Goal: Task Accomplishment & Management: Use online tool/utility

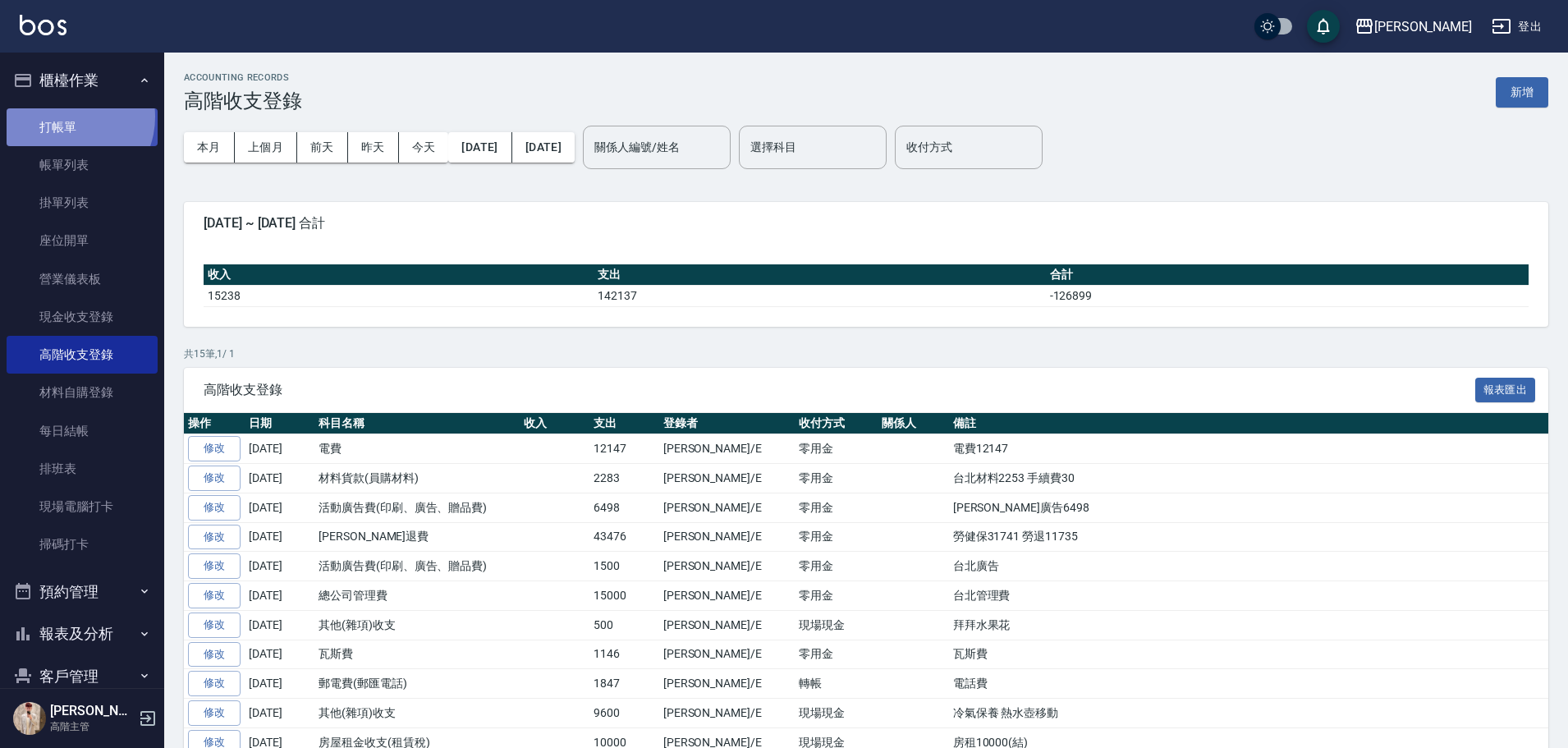
click at [68, 117] on link "打帳單" at bounding box center [82, 127] width 151 height 38
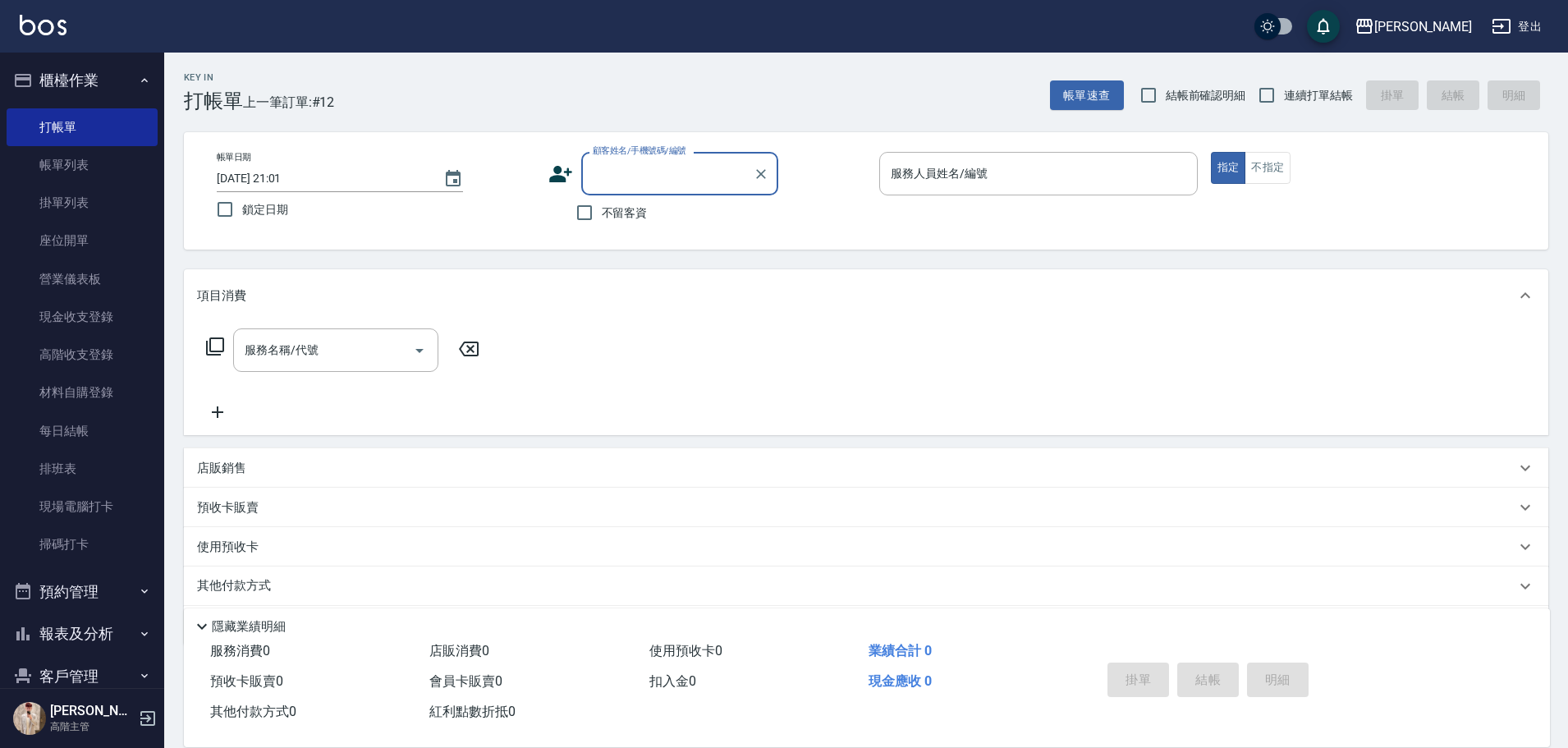
click at [632, 204] on span "不留客資" at bounding box center [625, 213] width 46 height 18
click at [602, 204] on input "不留客資" at bounding box center [584, 212] width 34 height 34
checkbox input "true"
click at [1286, 93] on span "連續打單結帳" at bounding box center [1319, 95] width 69 height 18
click at [1284, 93] on input "連續打單結帳" at bounding box center [1266, 95] width 34 height 34
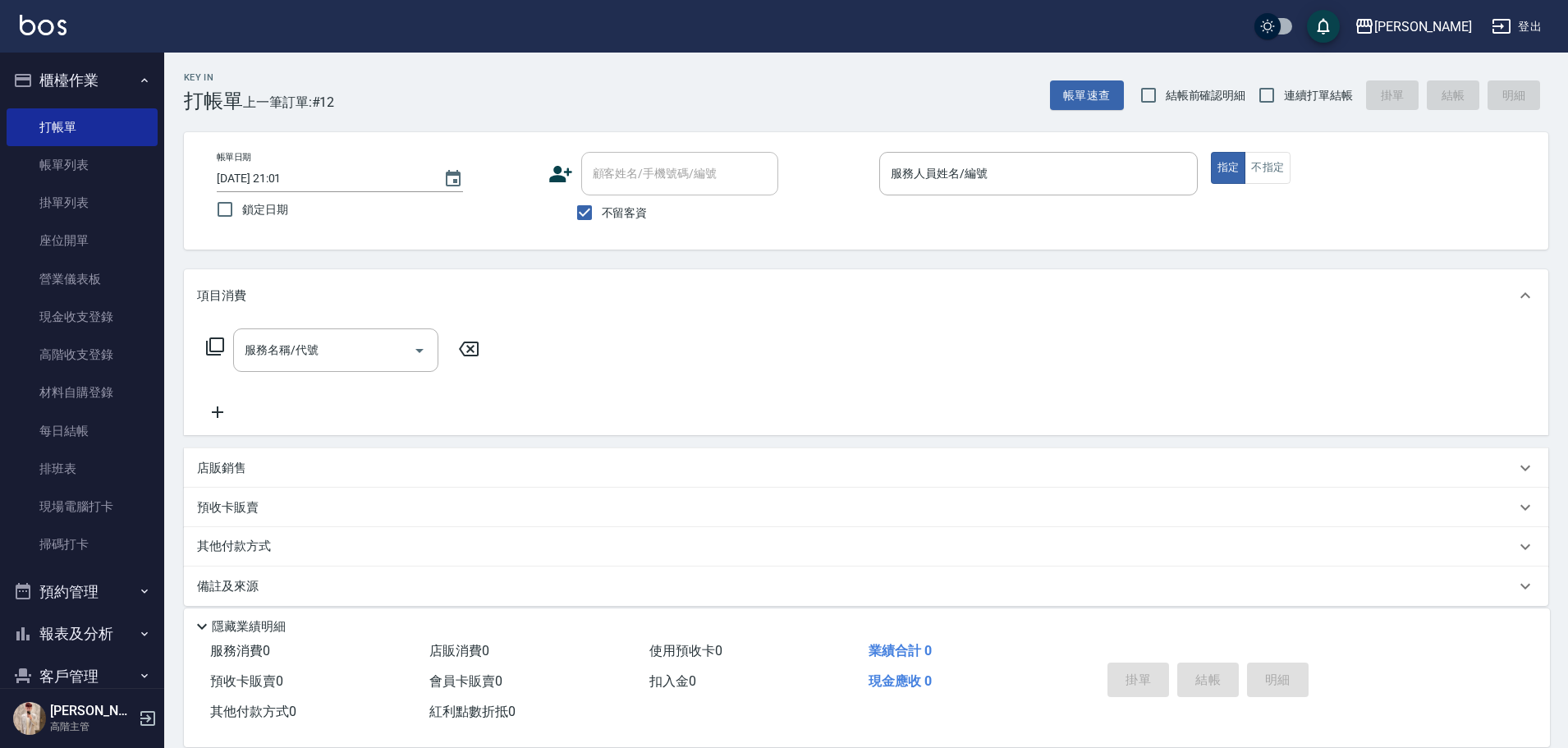
checkbox input "true"
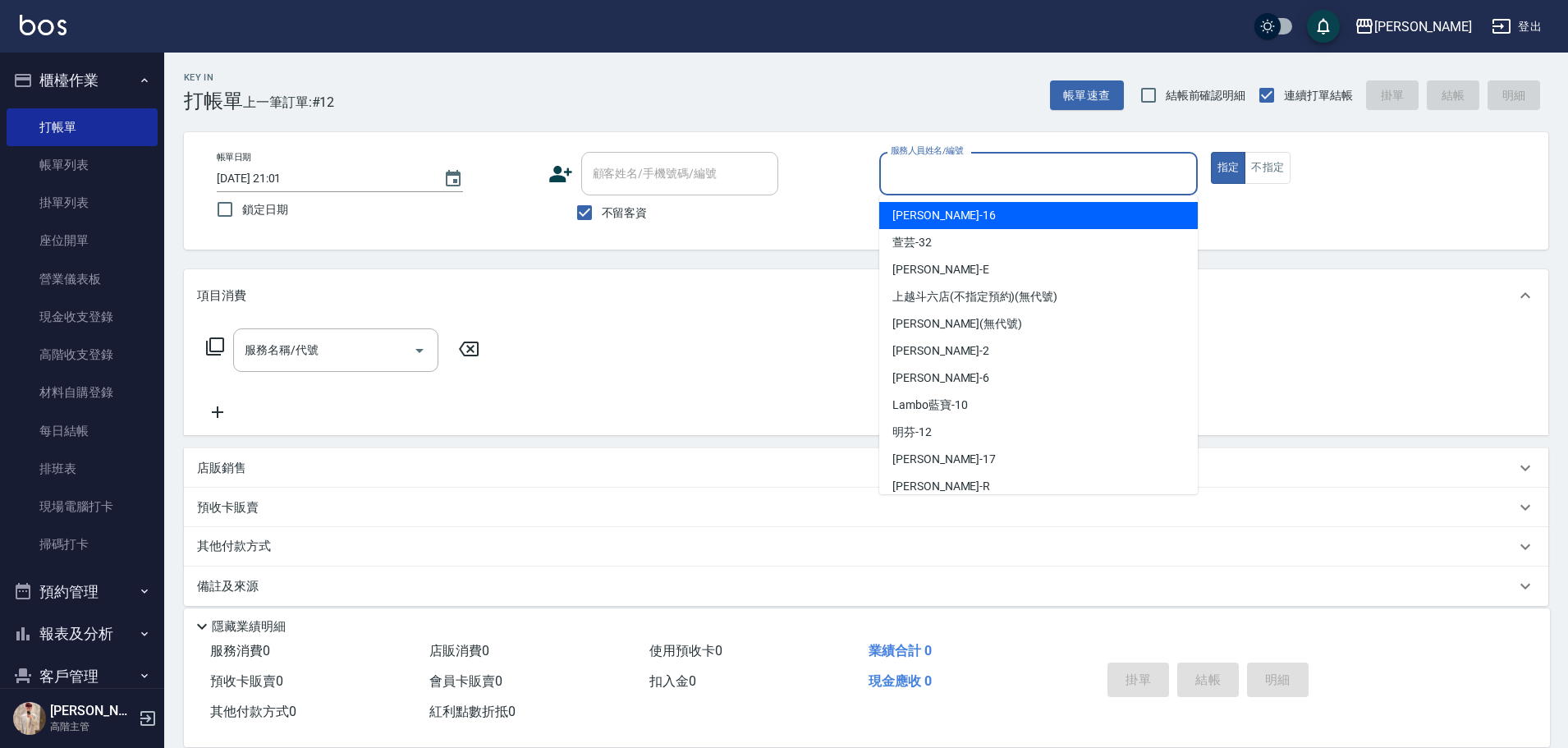
click at [1068, 183] on input "服務人員姓名/編號" at bounding box center [1038, 173] width 304 height 28
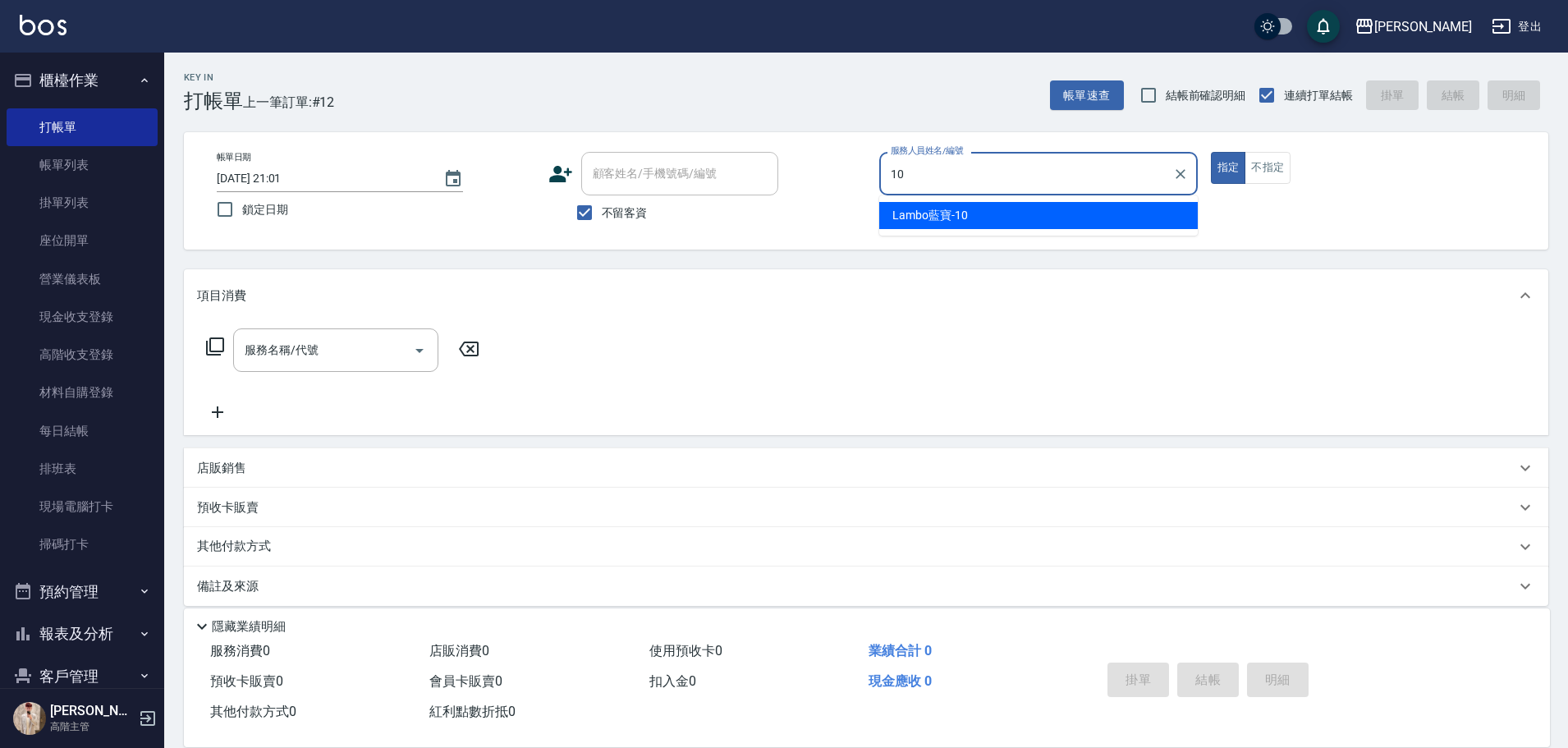
type input "Lambo藍寶-10"
type button "true"
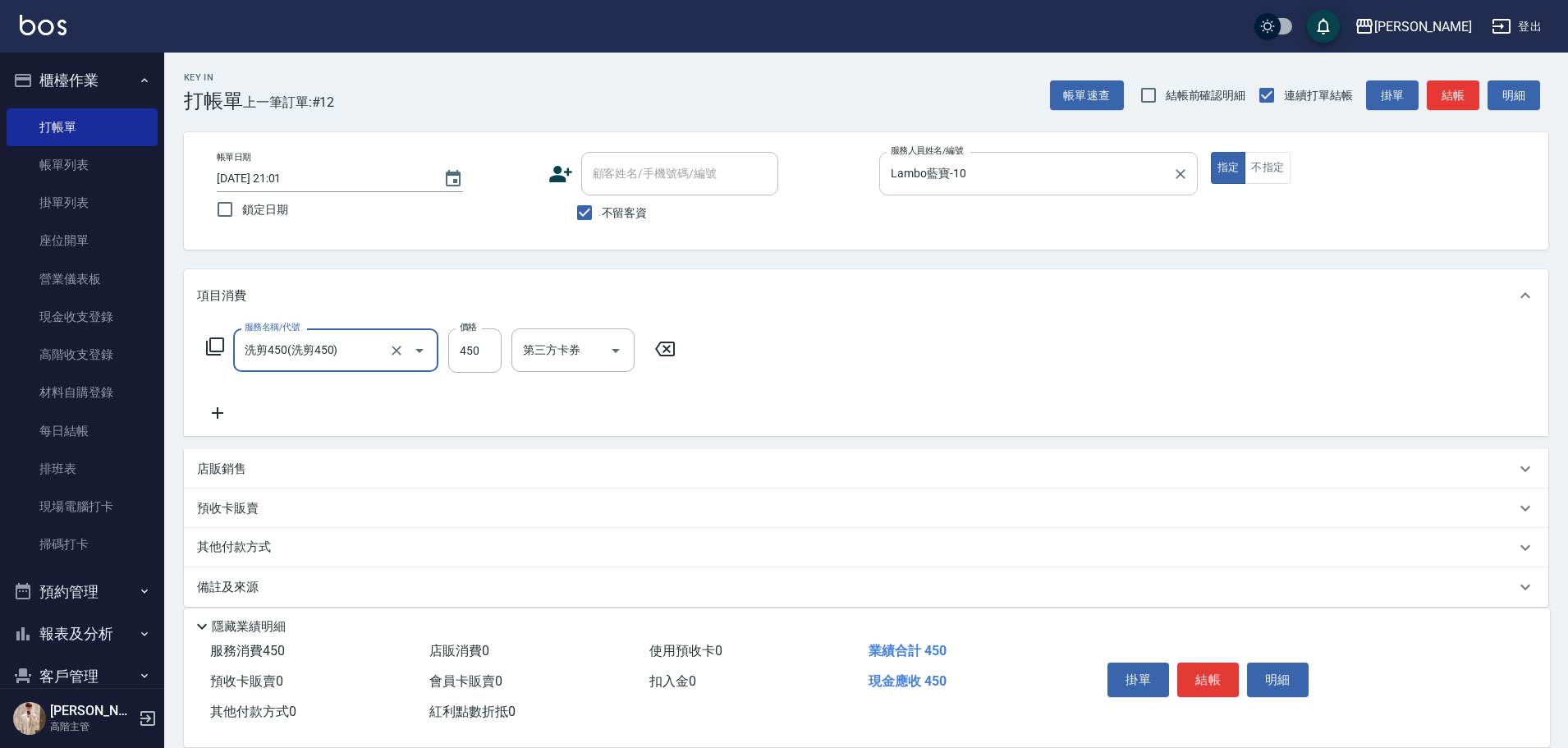
type input "洗剪450"
click at [445, 355] on div "服務名稱/代號 洗剪450 服務名稱/代號 價格 620 價格 洗-1 洗-1 第三方卡券 第三方卡券" at bounding box center [495, 350] width 597 height 44
click at [447, 355] on div "服務名稱/代號 洗剪450 服務名稱/代號 價格 620 價格 洗-1 洗-1 第三方卡券 第三方卡券" at bounding box center [495, 350] width 597 height 44
drag, startPoint x: 447, startPoint y: 355, endPoint x: 457, endPoint y: 356, distance: 10.0
click at [457, 356] on div "服務名稱/代號 洗剪450 服務名稱/代號 價格 620 價格 洗-1 洗-1 第三方卡券 第三方卡券" at bounding box center [495, 350] width 597 height 44
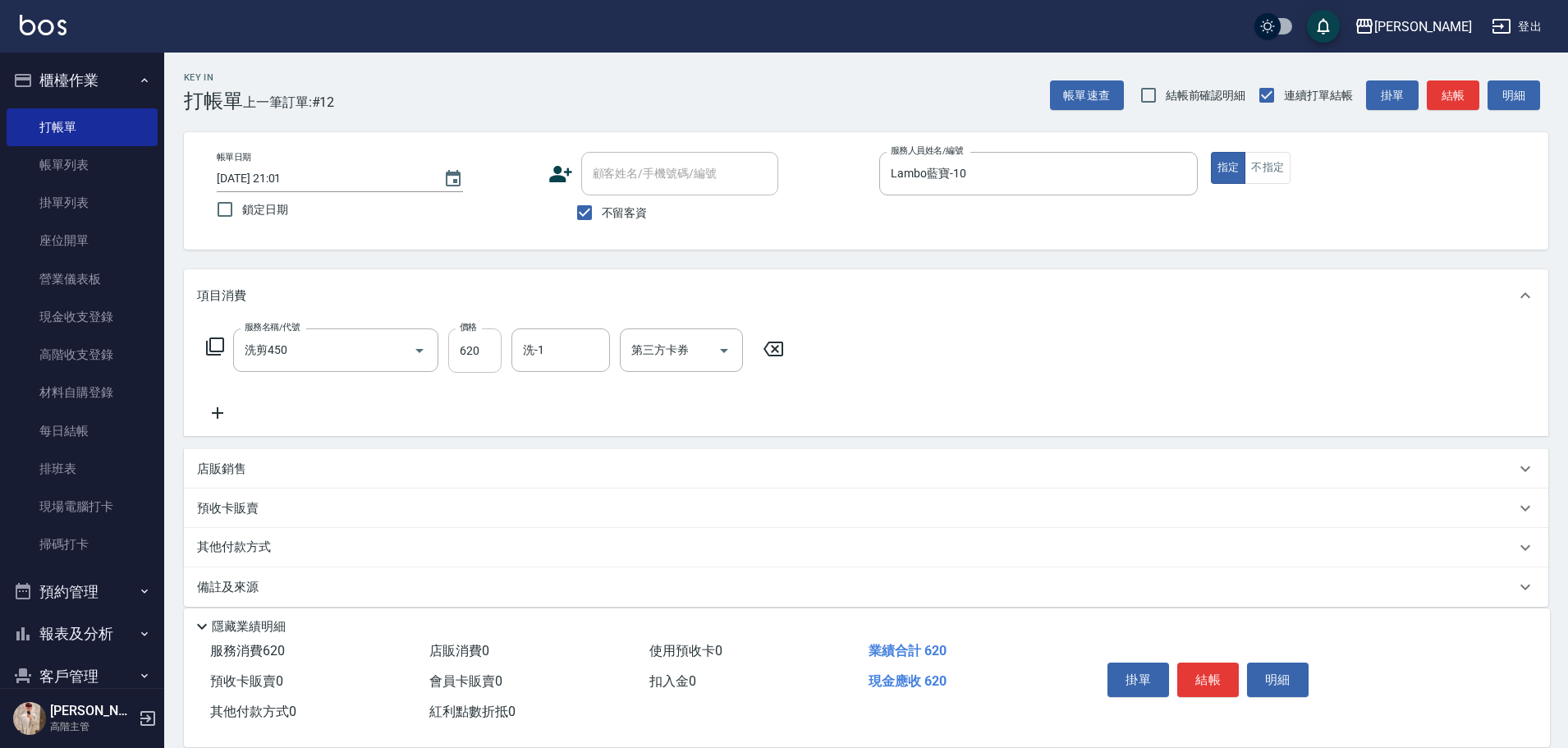
click at [457, 356] on input "620" at bounding box center [475, 350] width 53 height 44
type input "520"
type input "萱芸-32"
type input "儲值卡"
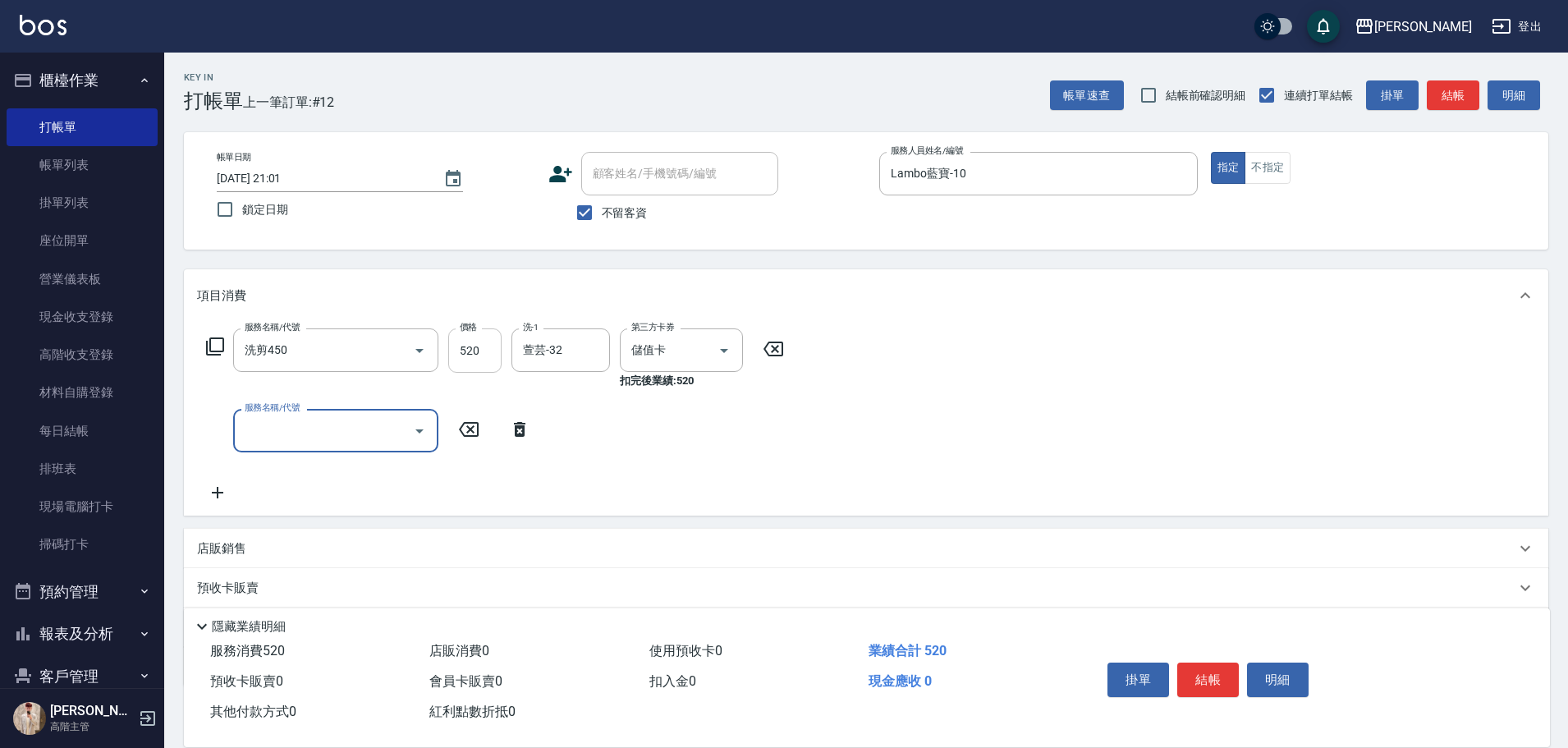
type input "ㄐ"
type input "肩100(特6)"
type input "萱芸-32"
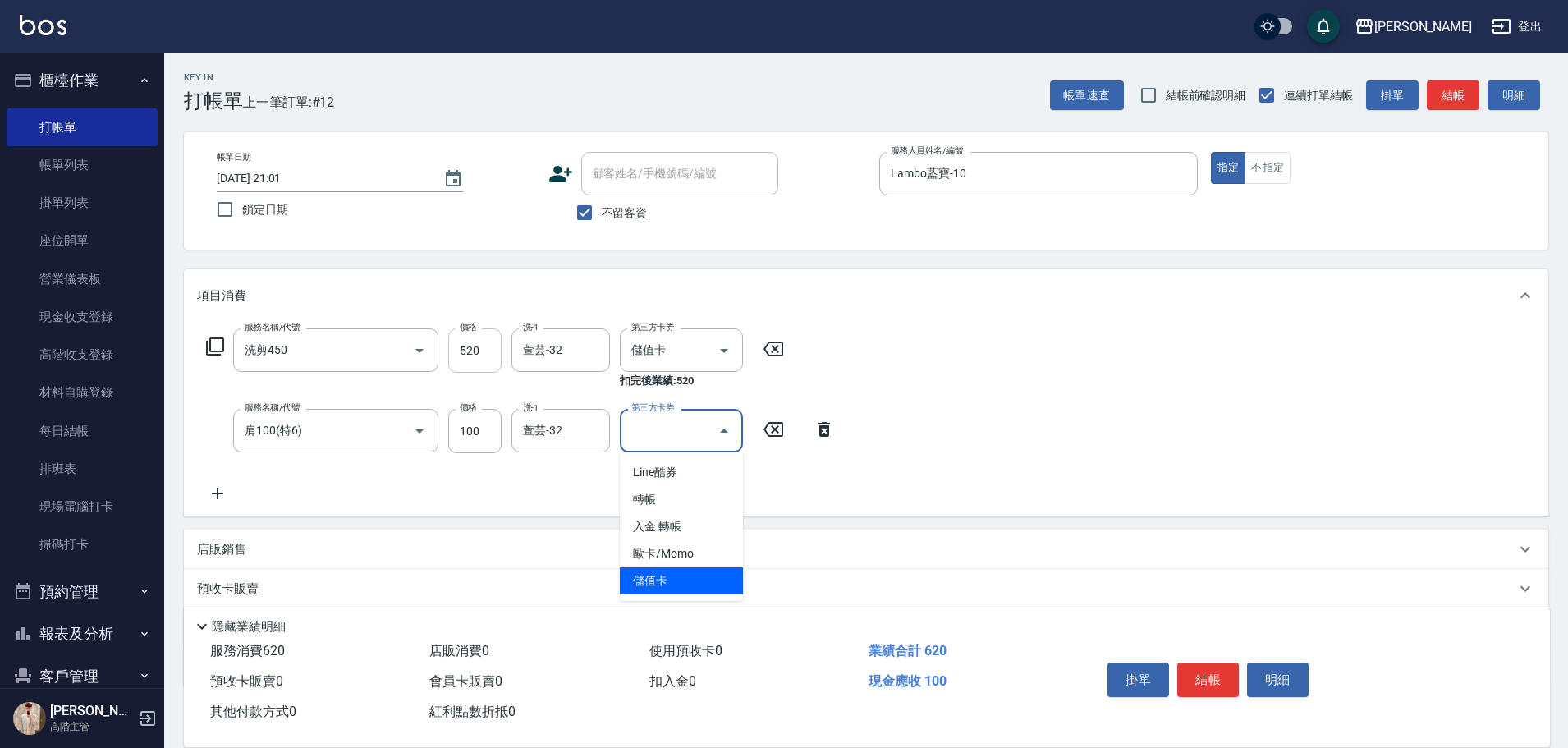
type input "儲值卡"
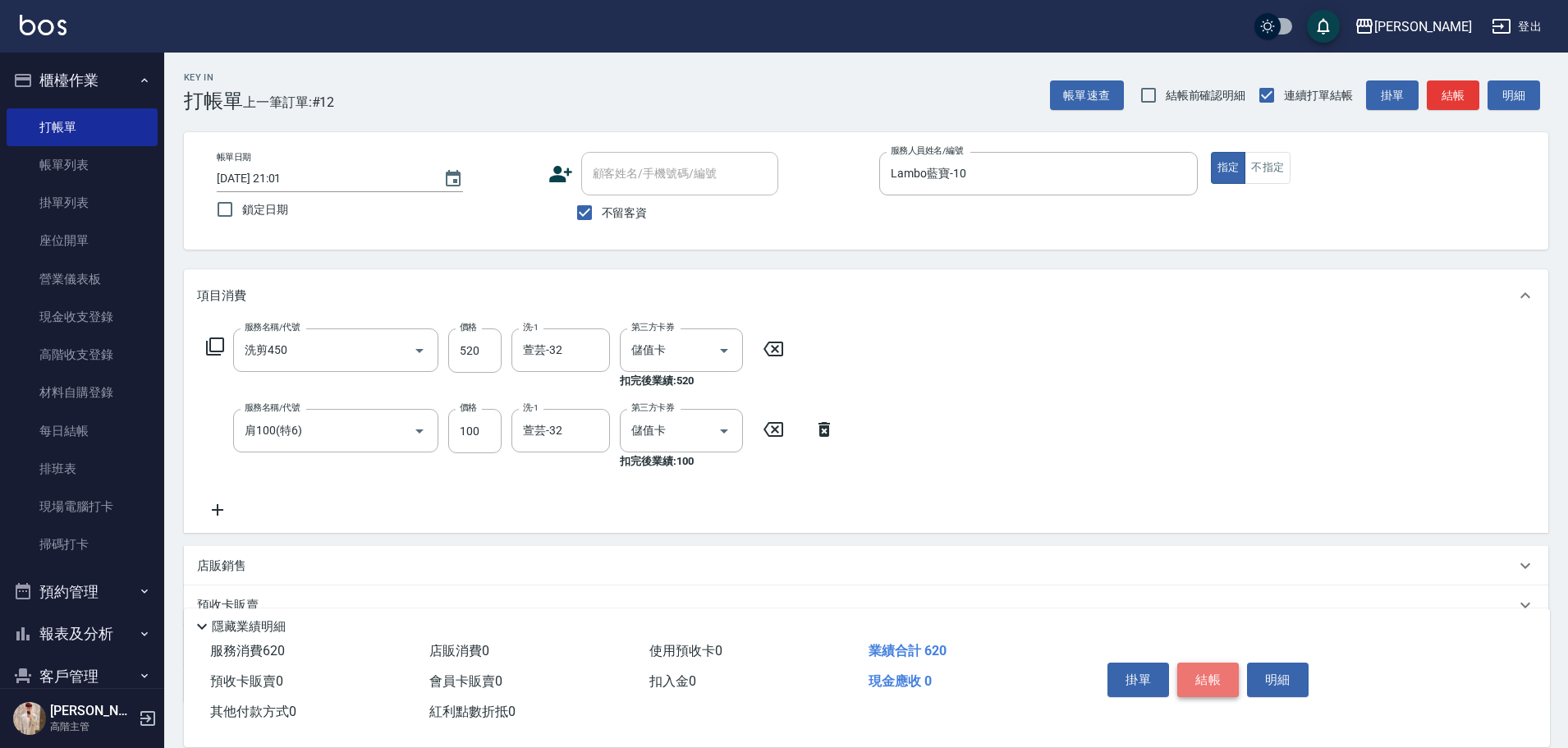
click at [1219, 683] on button "結帳" at bounding box center [1209, 679] width 62 height 34
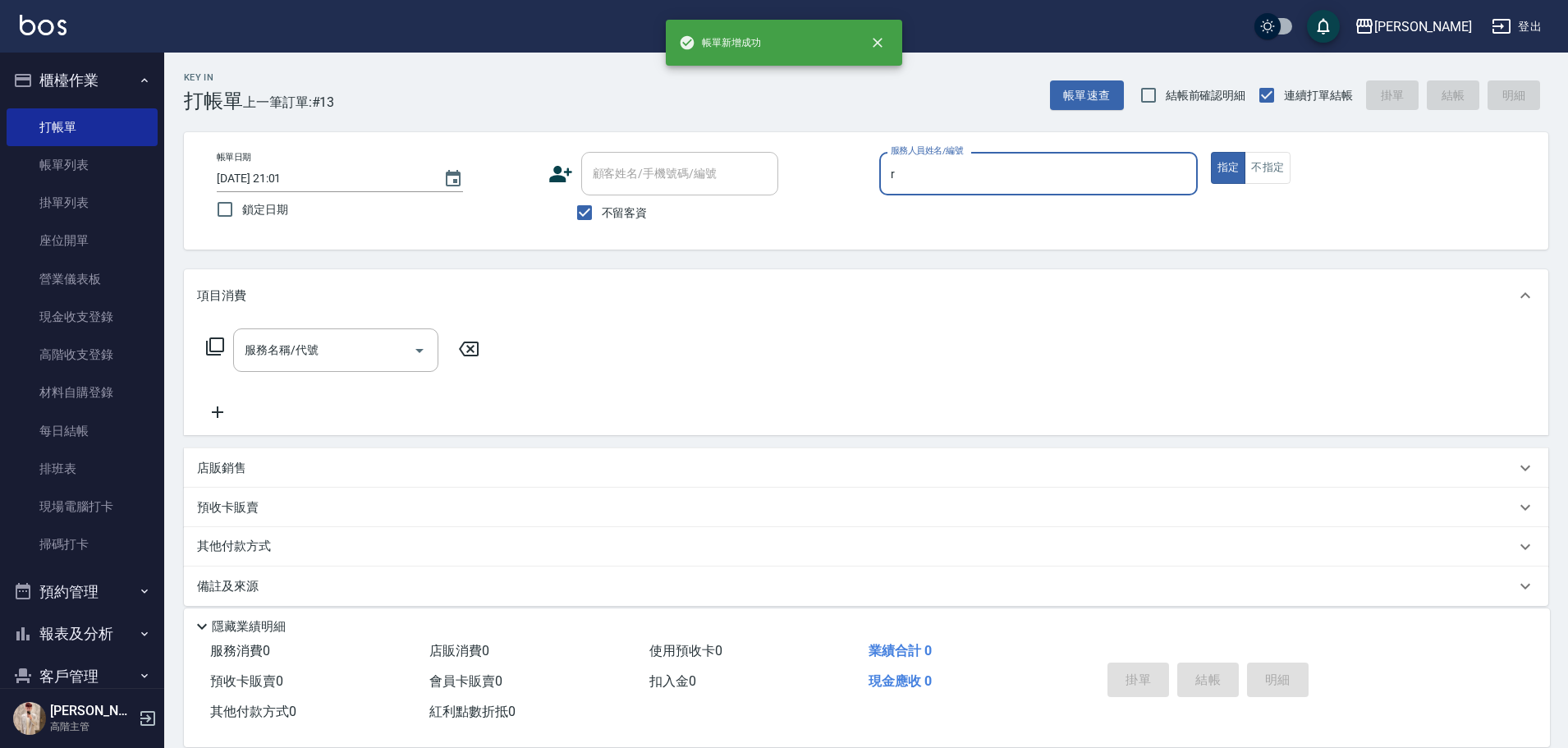
type input "[PERSON_NAME]"
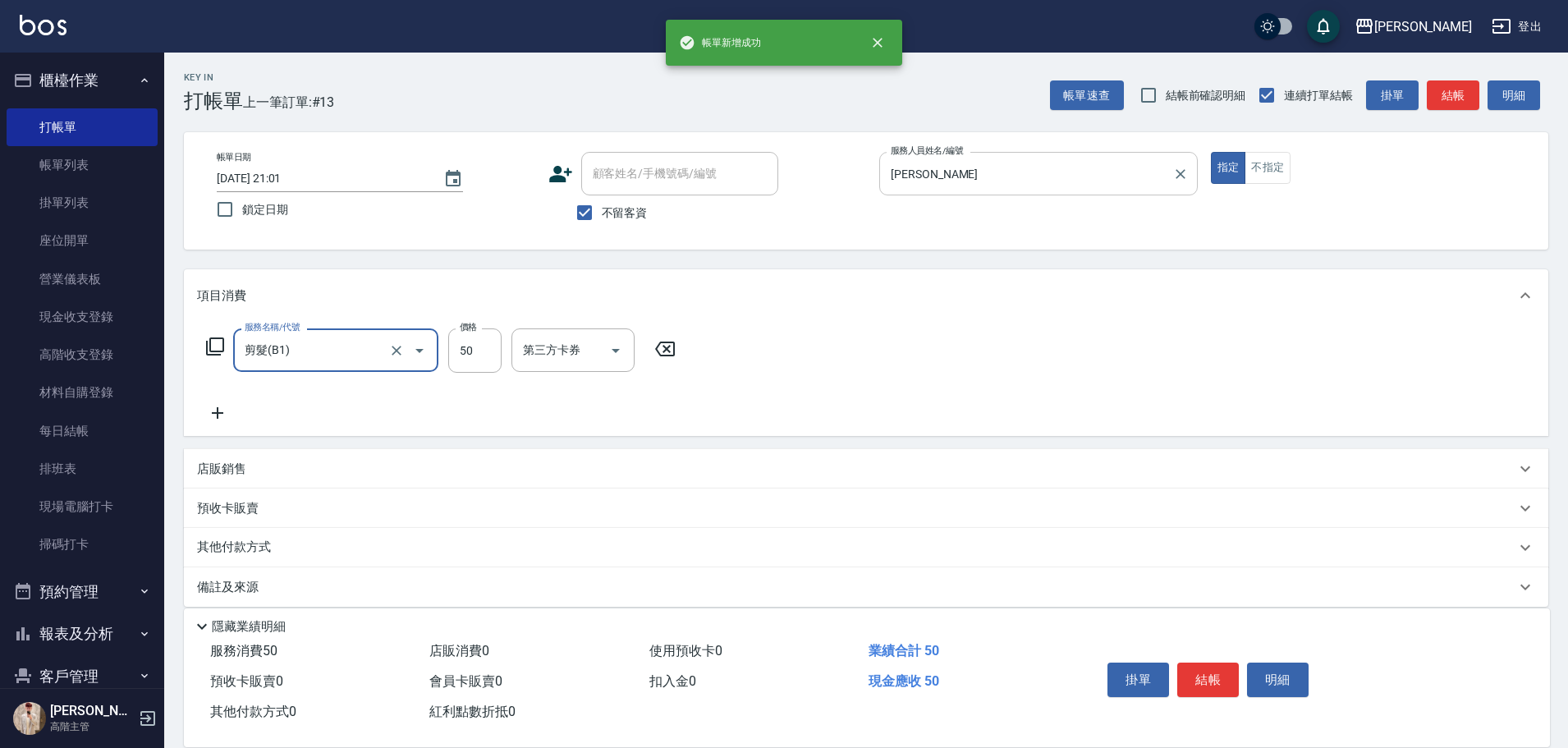
type input "剪髮(B1)"
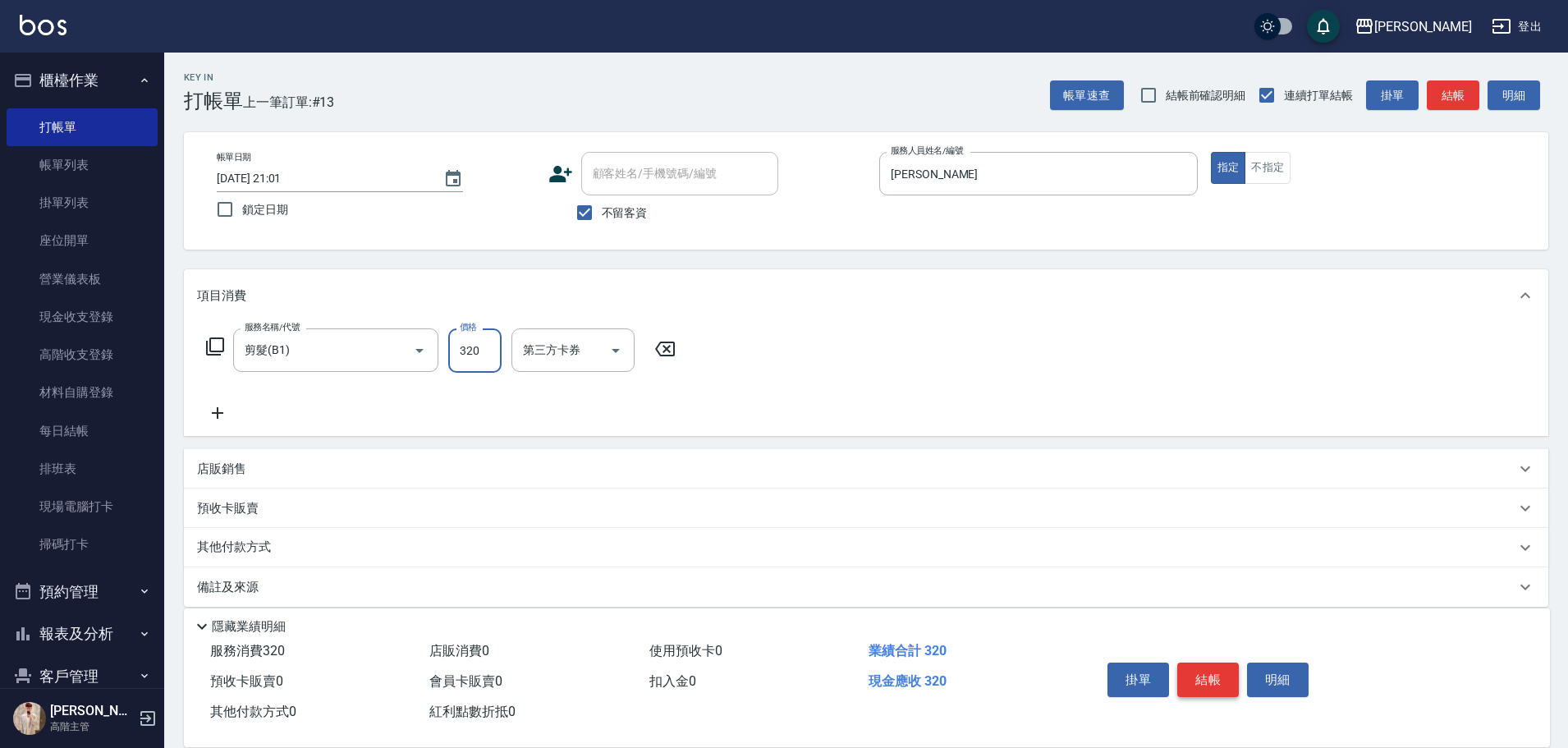
type input "320"
click at [1210, 668] on button "結帳" at bounding box center [1209, 679] width 62 height 34
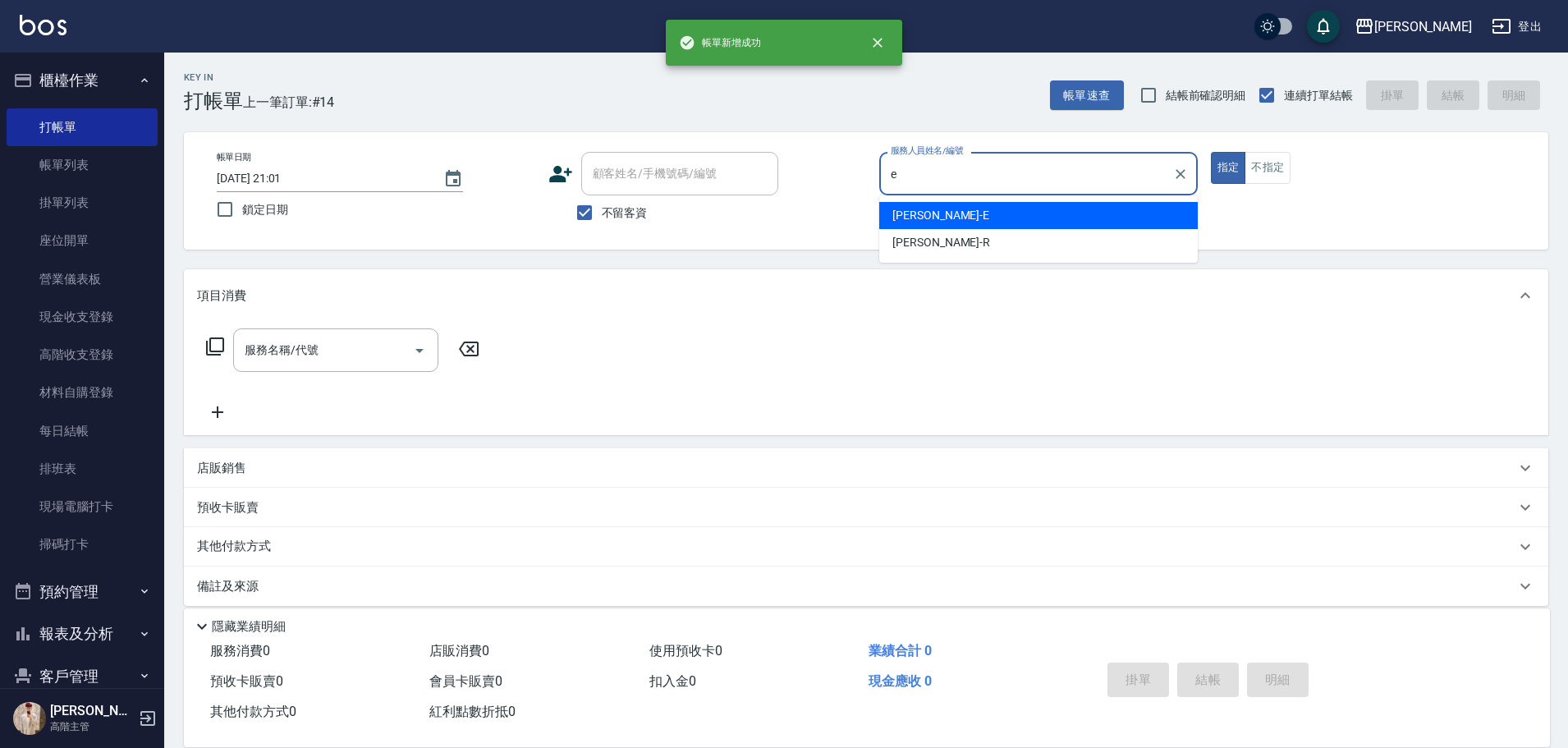
type input "[PERSON_NAME]"
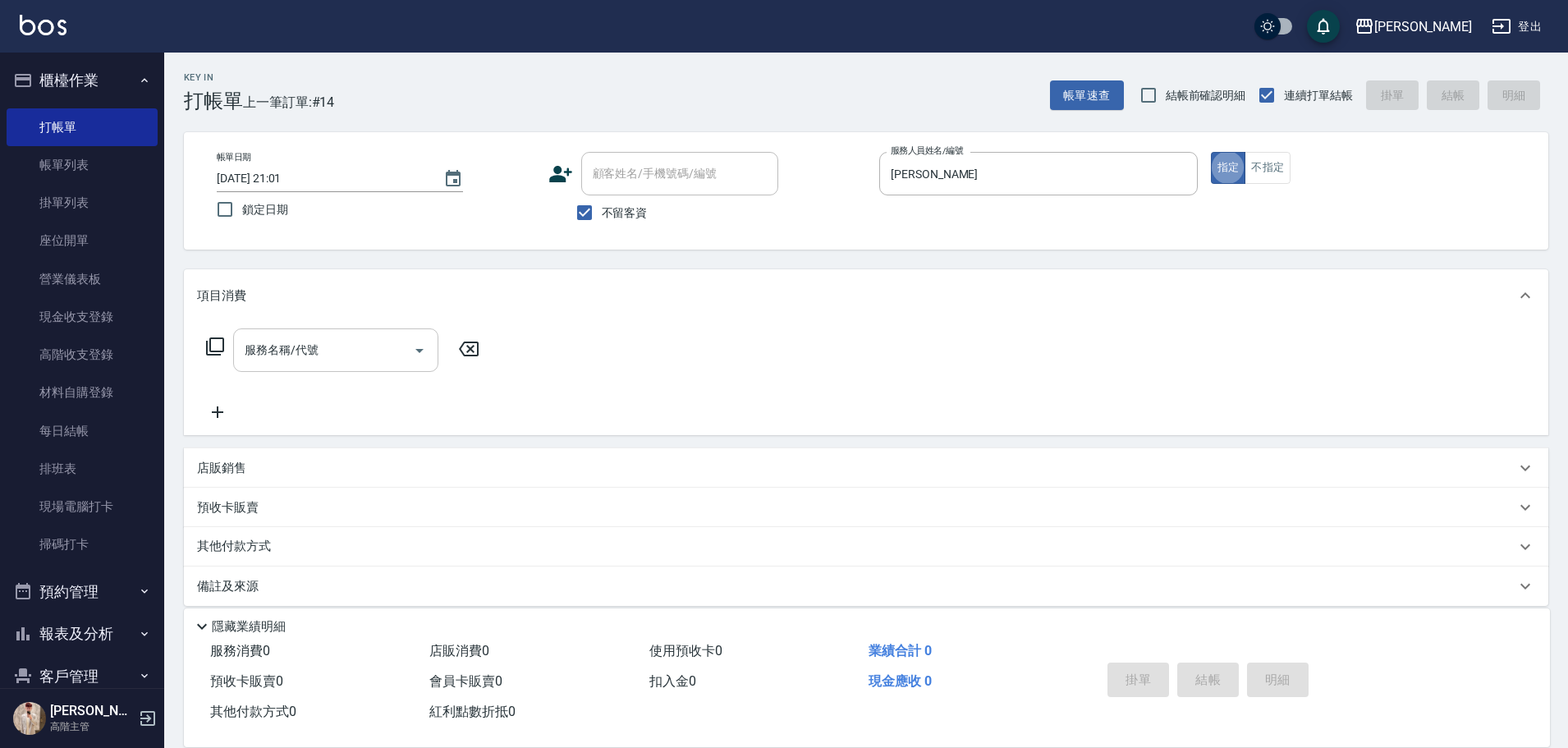
click at [265, 338] on div "服務名稱/代號 服務名稱/代號" at bounding box center [336, 350] width 205 height 43
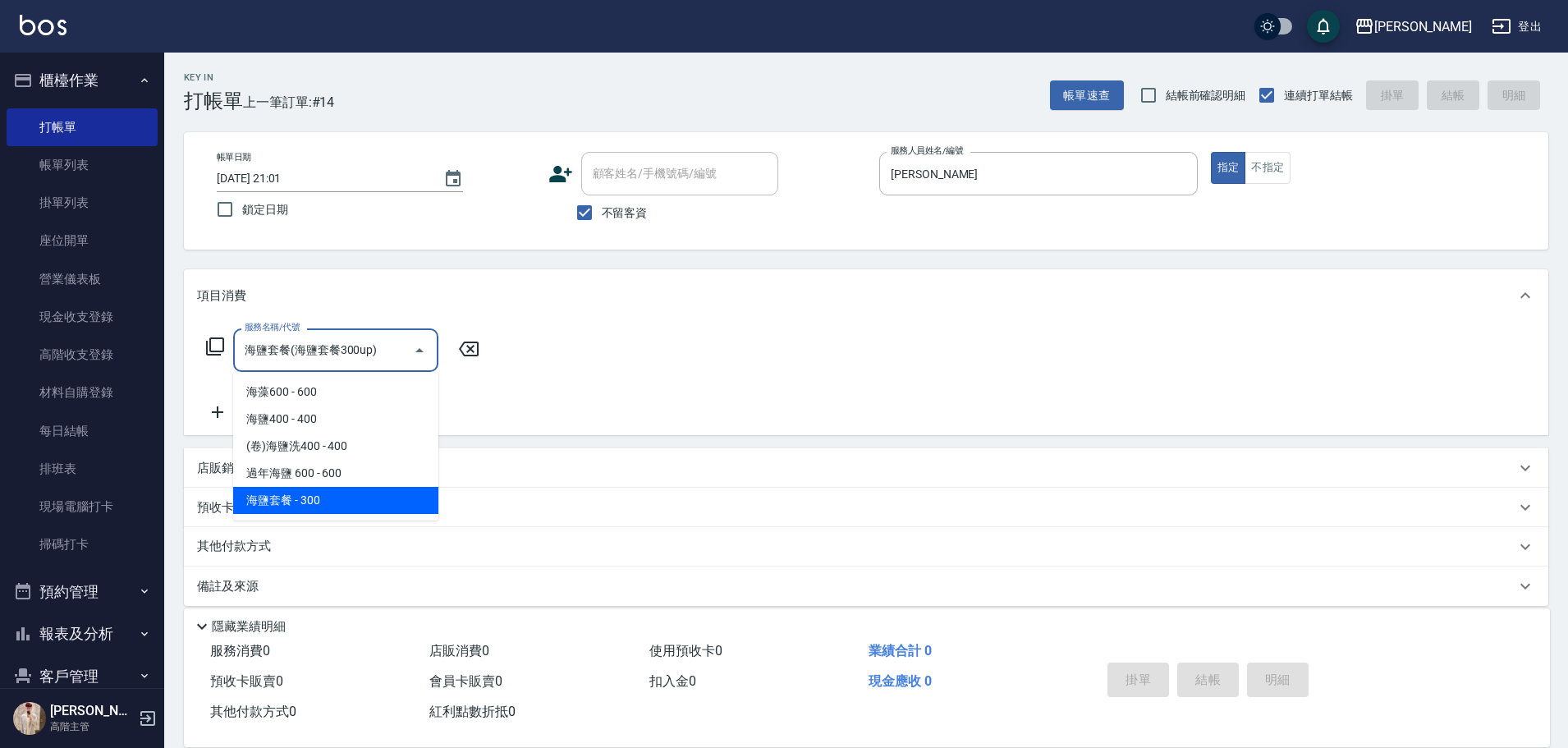
type input "海鹽套餐(海鹽套餐300up)"
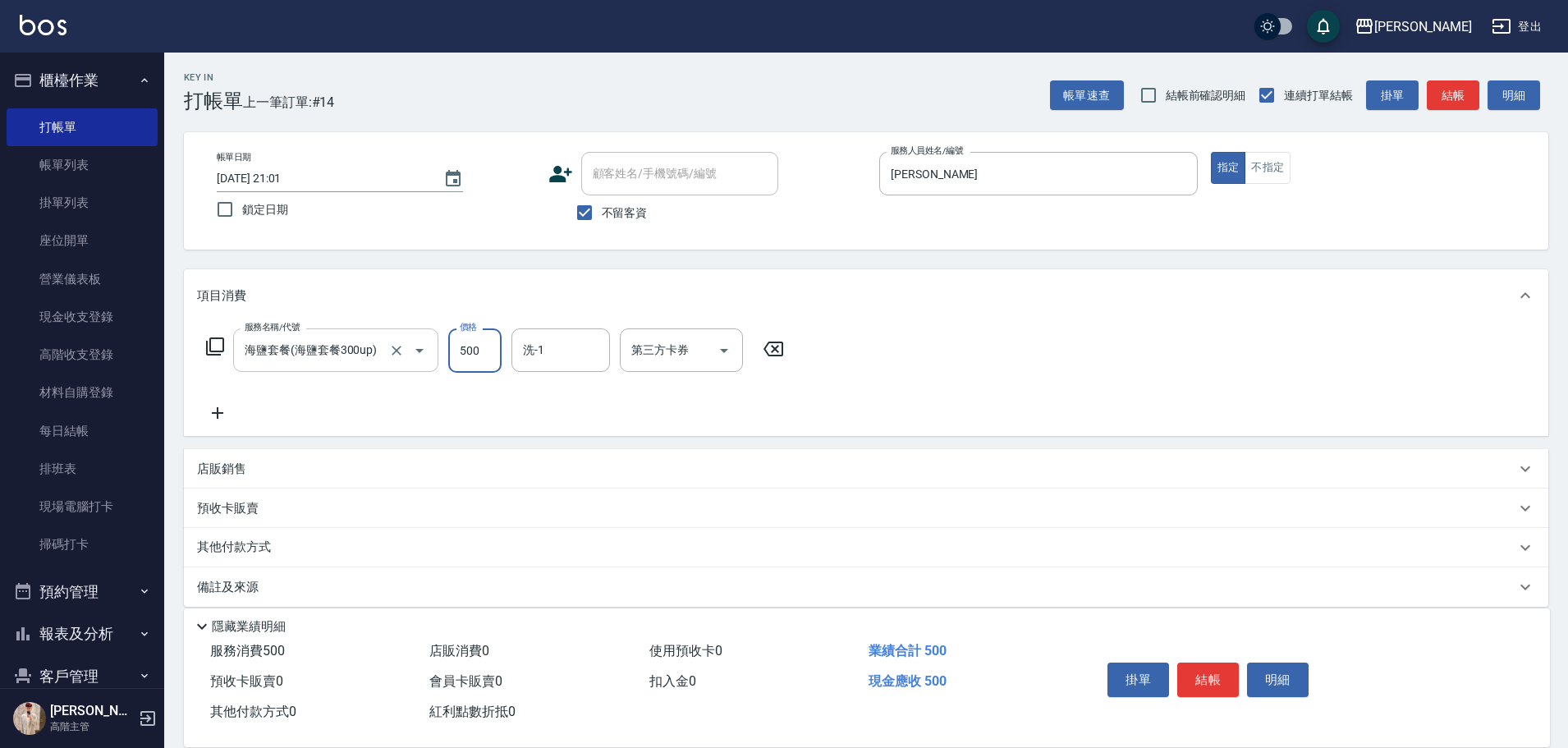
type input "500"
type input "萱芸-32"
click at [1214, 668] on button "結帳" at bounding box center [1209, 679] width 62 height 34
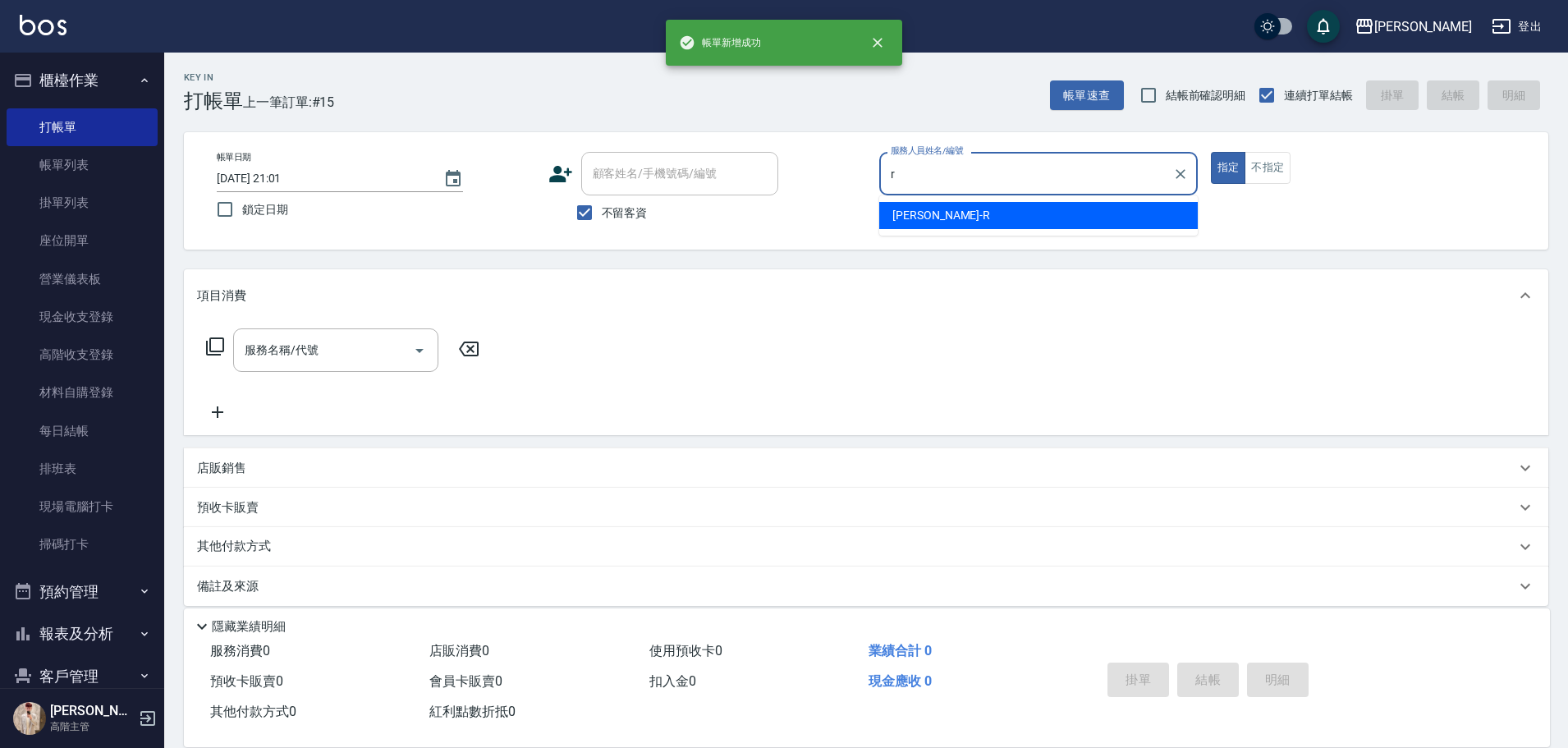
type input "[PERSON_NAME]"
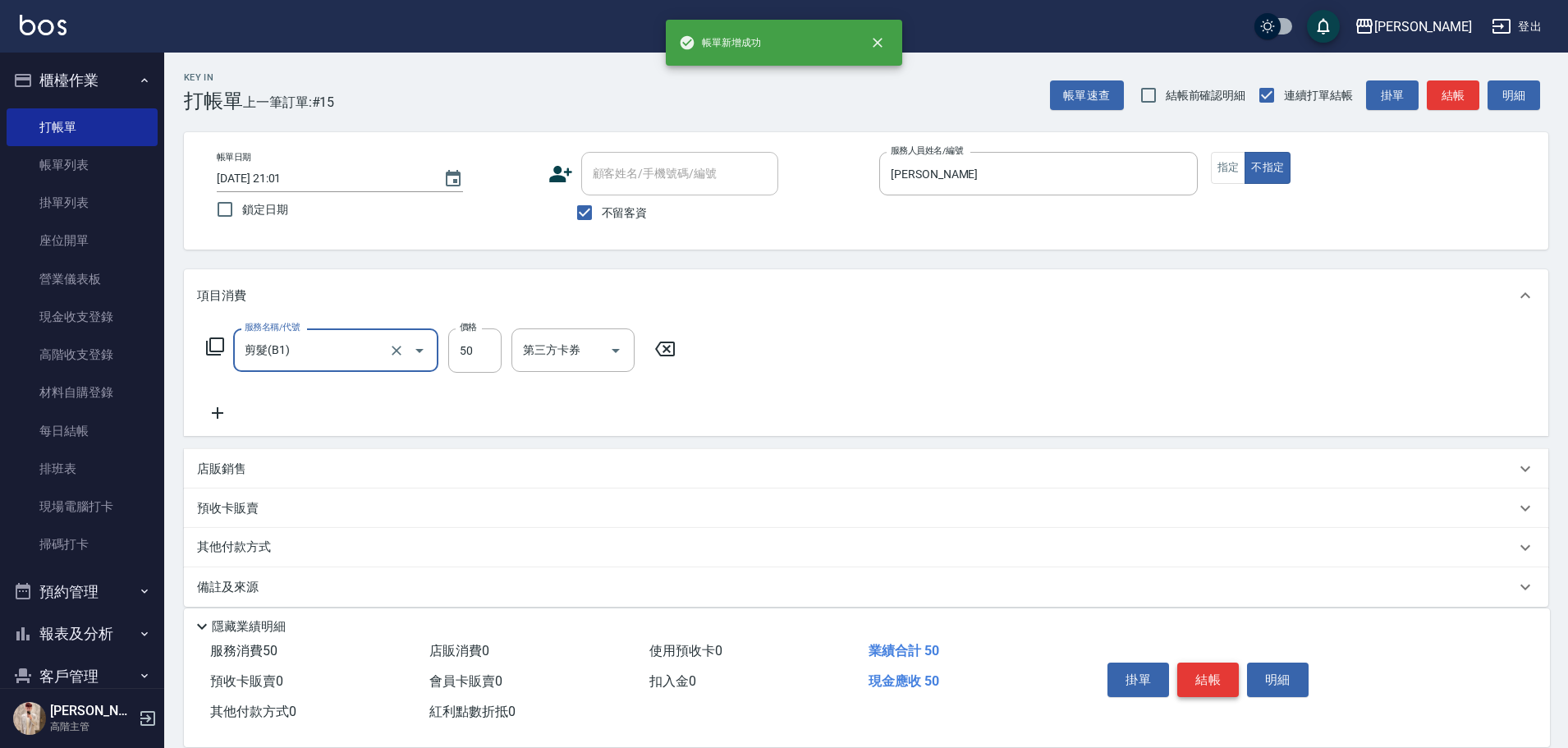
type input "剪髮(B1)"
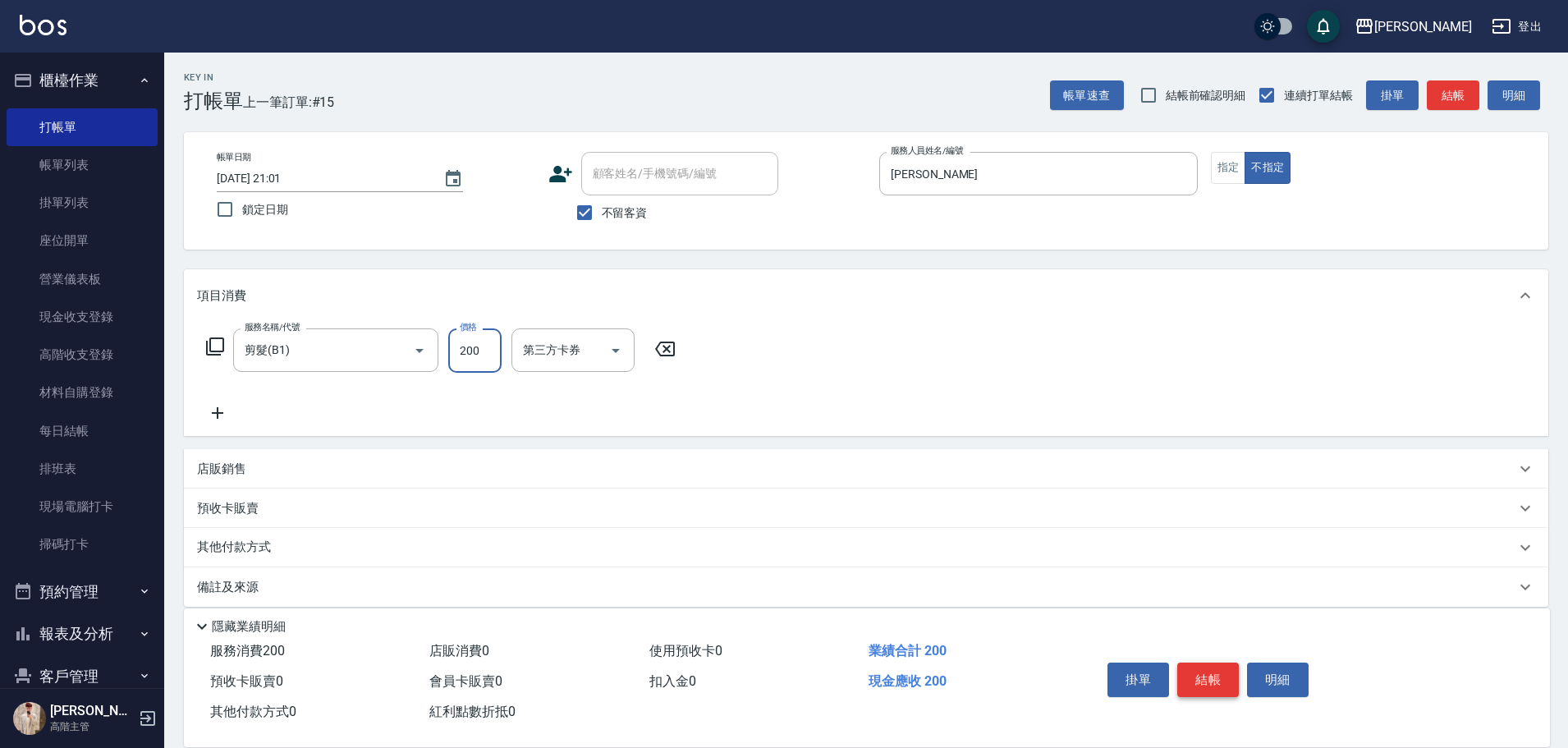
type input "200"
click at [1214, 668] on button "結帳" at bounding box center [1209, 679] width 62 height 34
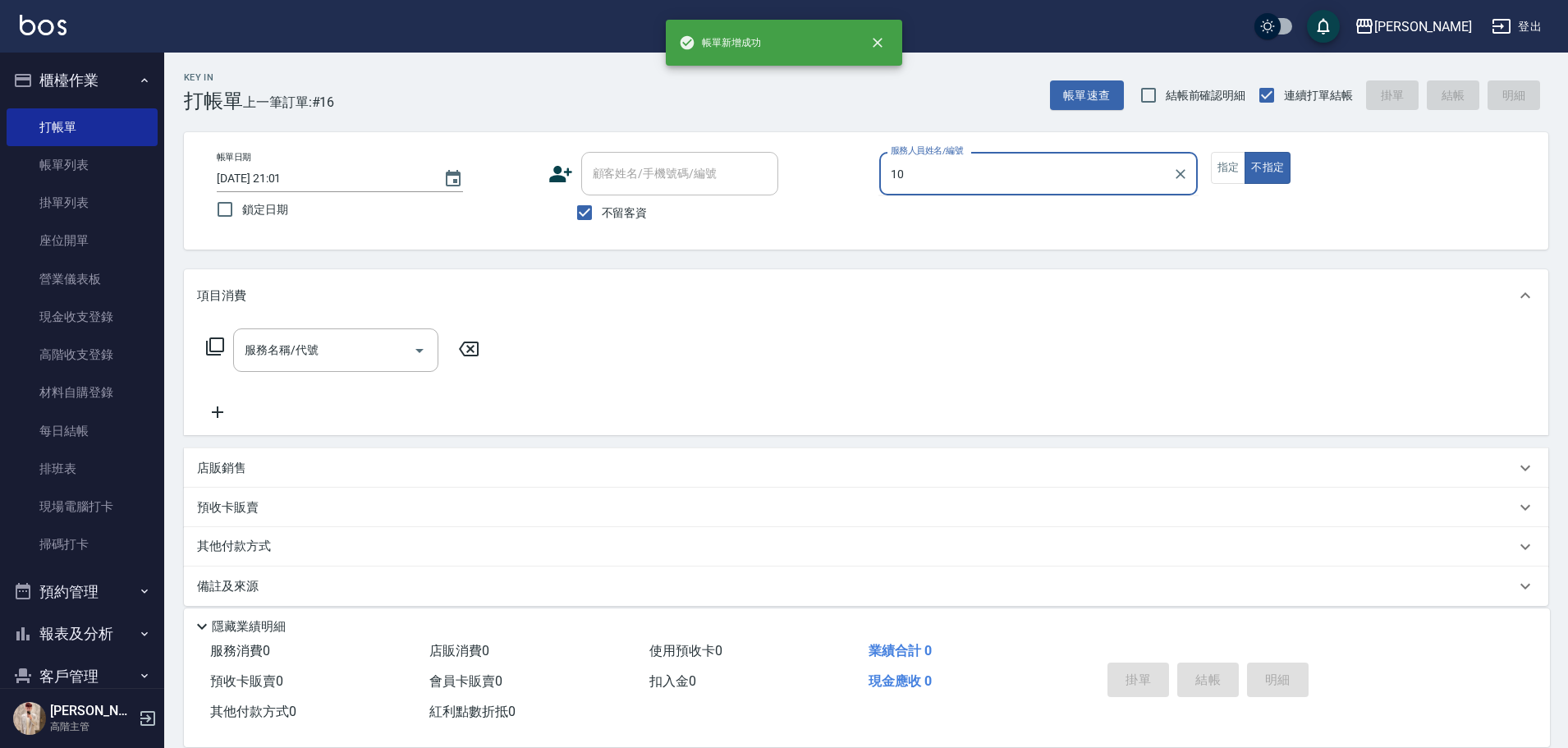
type input "Lambo藍寶-10"
type button "false"
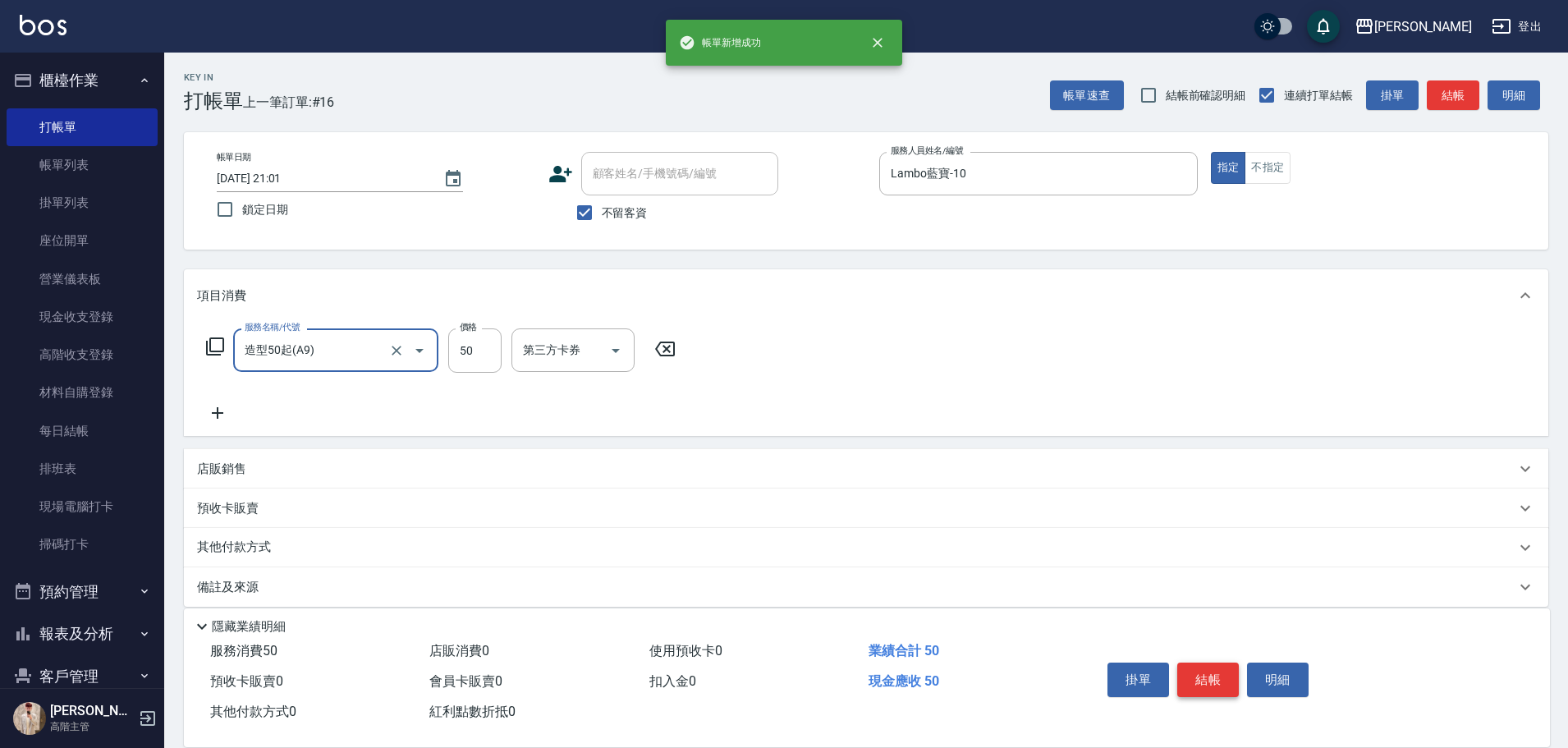
type input "造型50起(A9)"
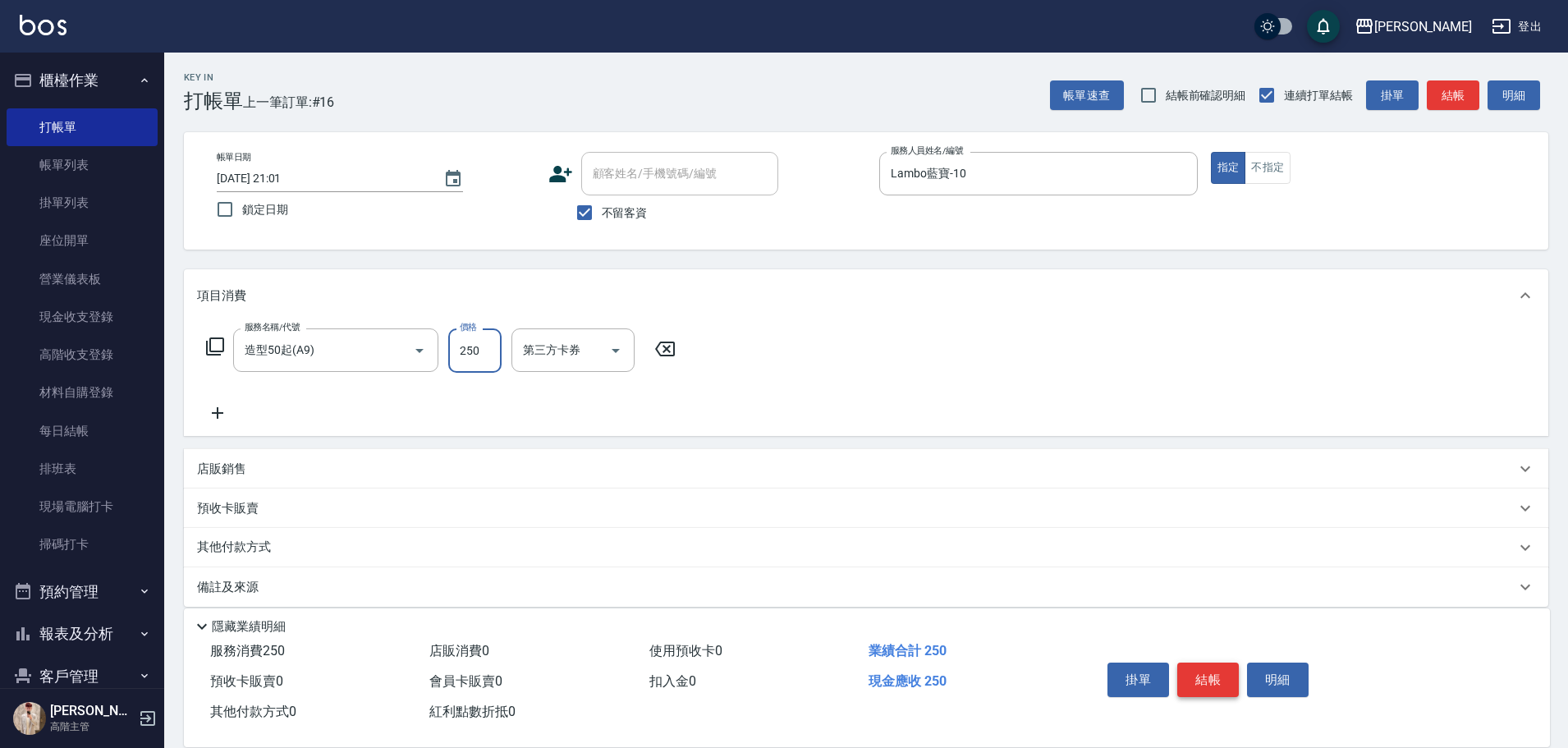
type input "250"
click at [1210, 666] on button "結帳" at bounding box center [1209, 679] width 62 height 34
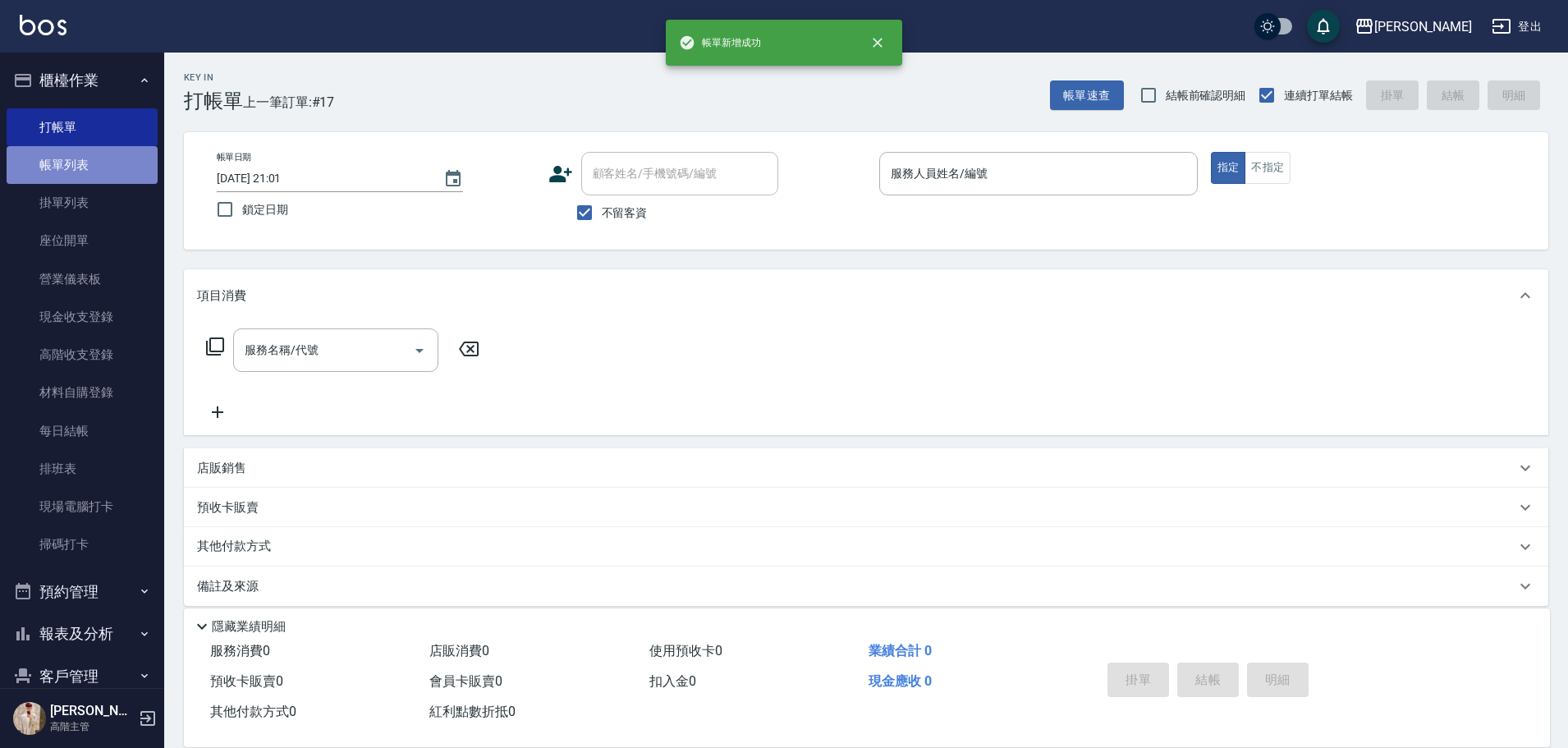
click at [95, 175] on link "帳單列表" at bounding box center [82, 164] width 151 height 38
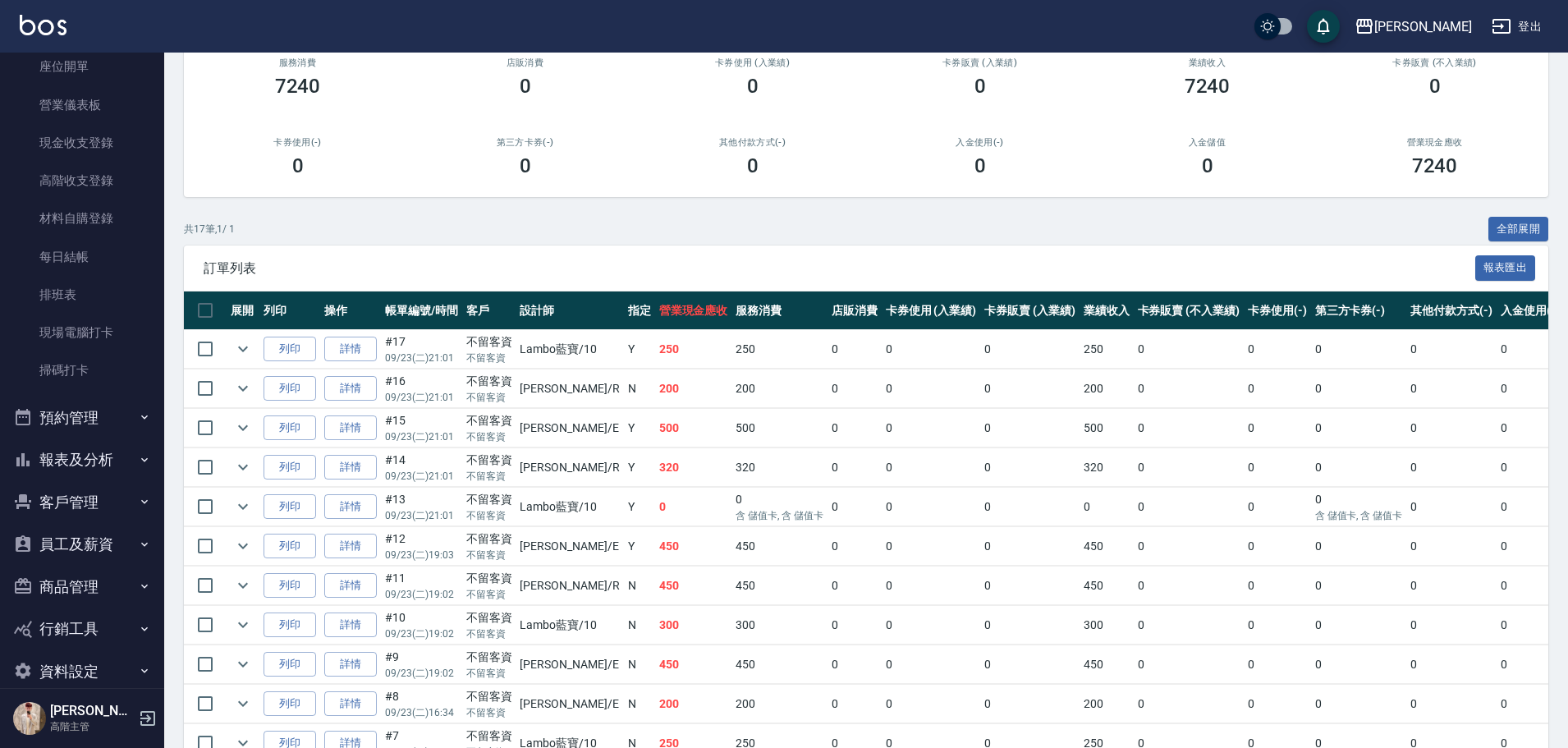
scroll to position [198, 0]
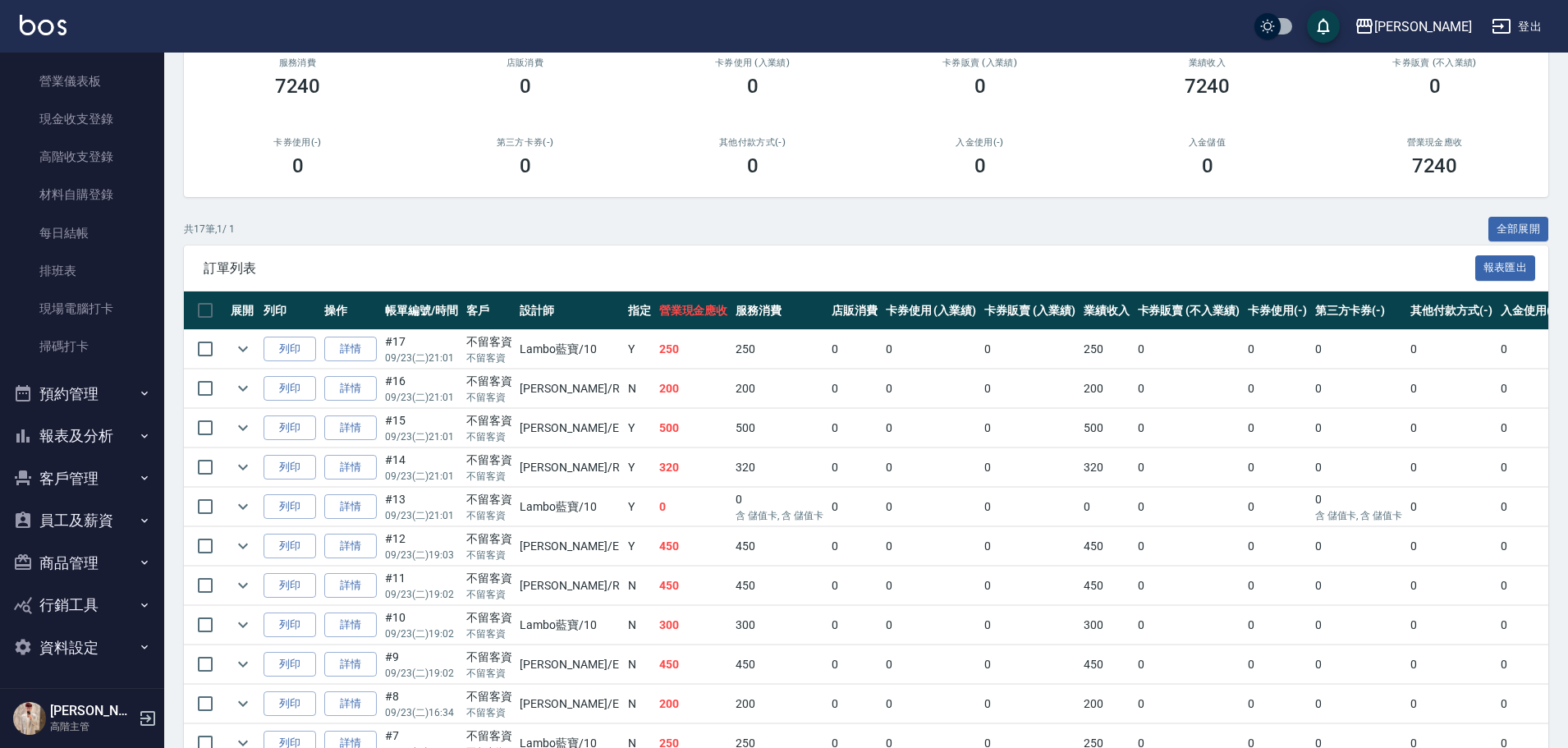
click at [136, 449] on button "報表及分析" at bounding box center [82, 435] width 151 height 43
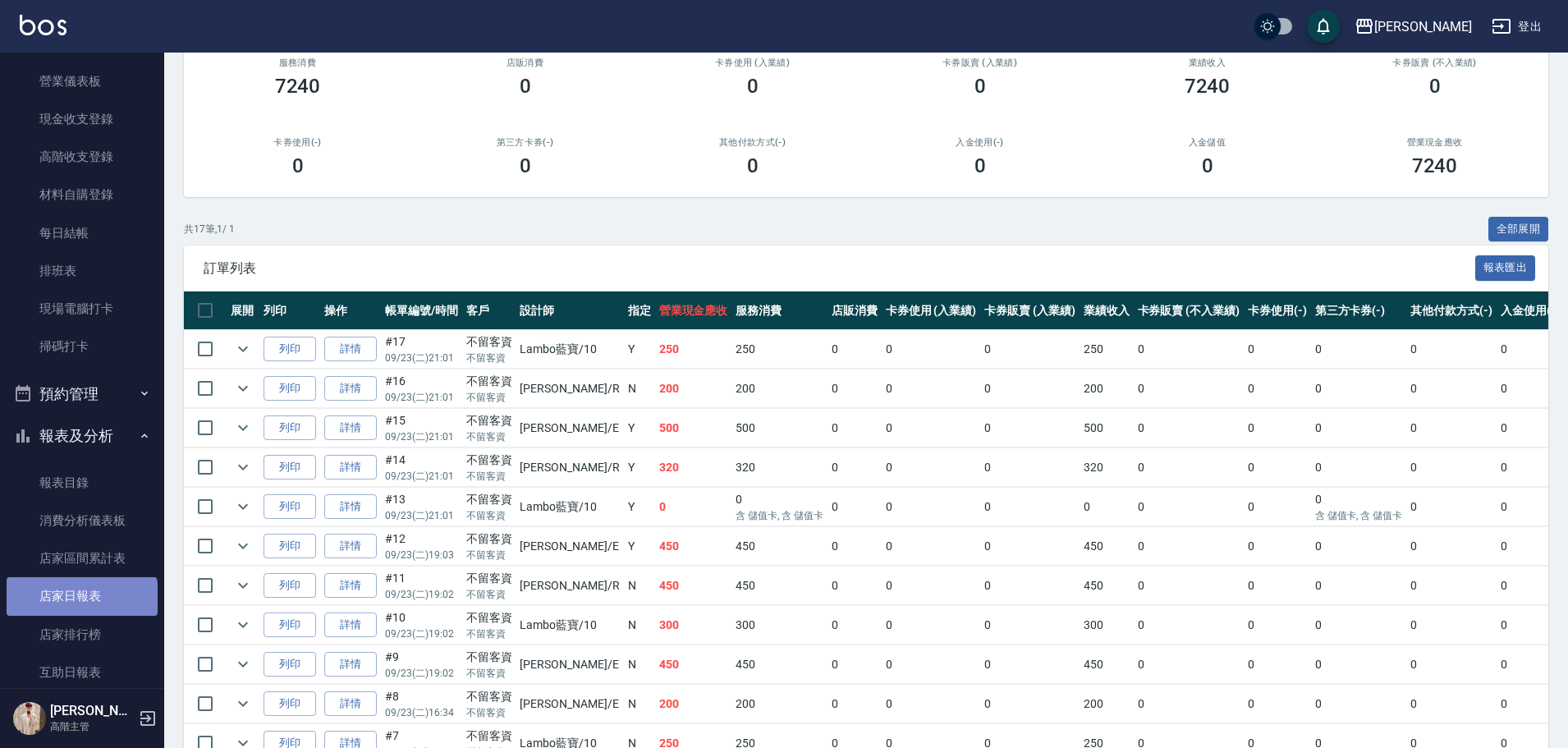
click at [80, 608] on link "店家日報表" at bounding box center [82, 595] width 151 height 38
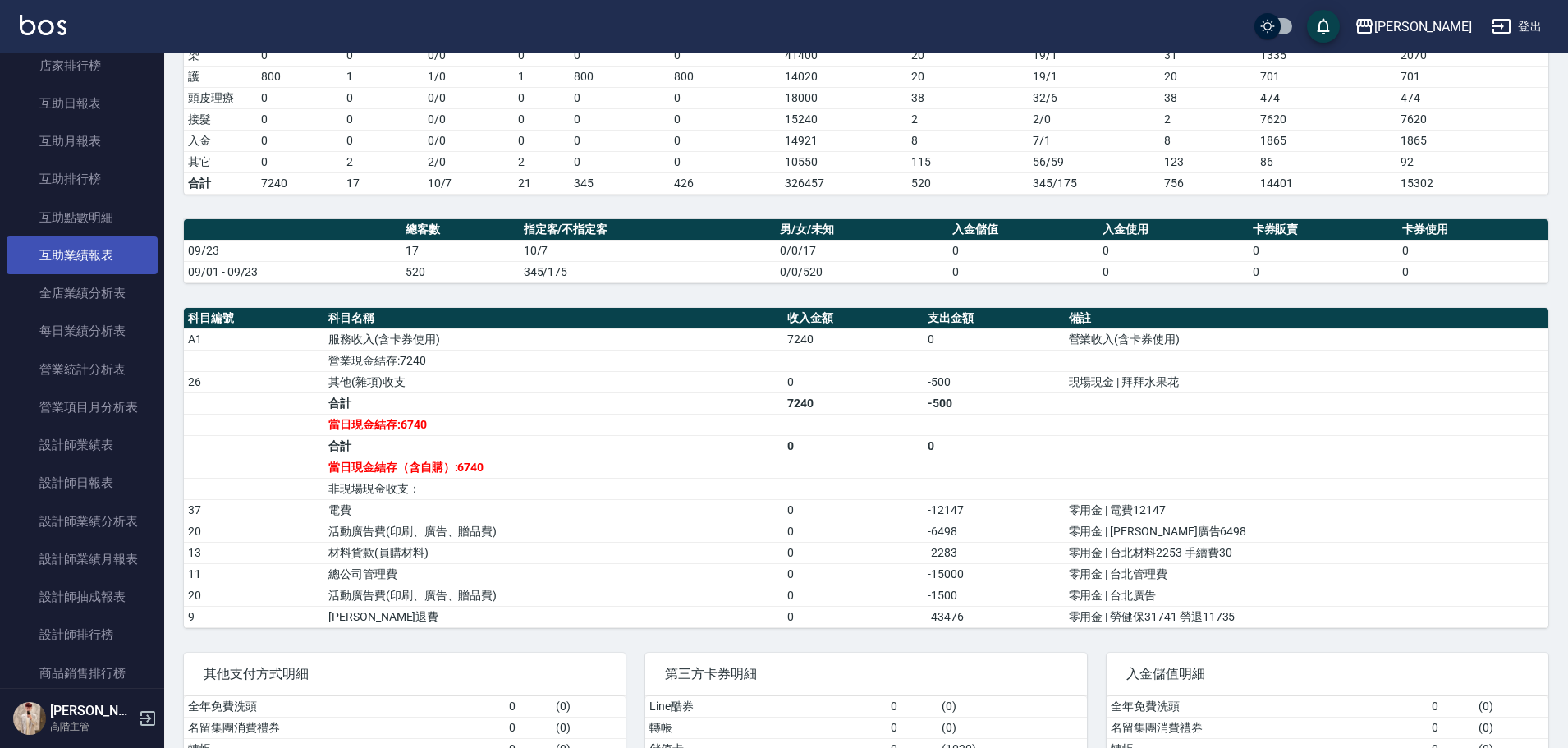
scroll to position [936, 0]
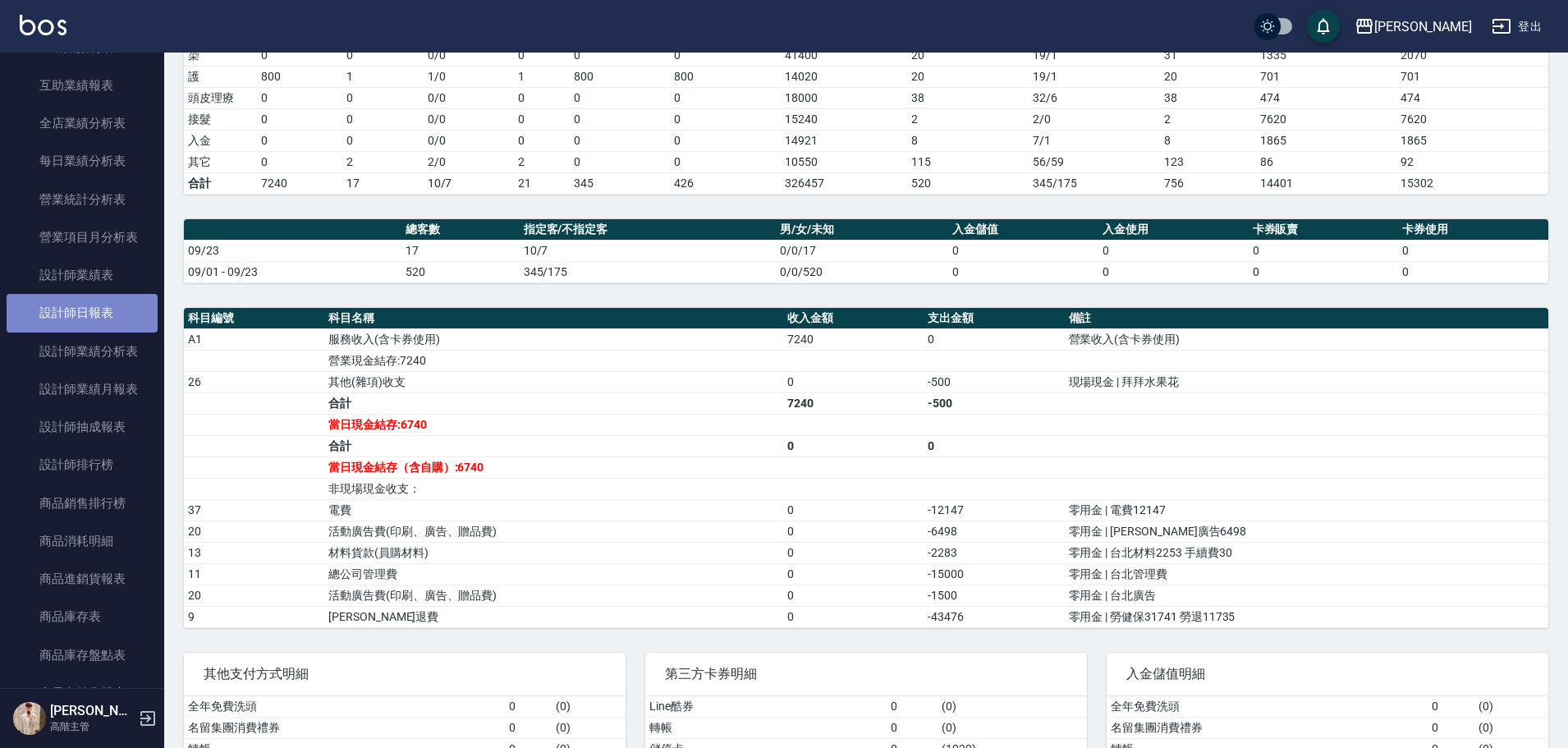
click at [122, 318] on link "設計師日報表" at bounding box center [82, 312] width 151 height 38
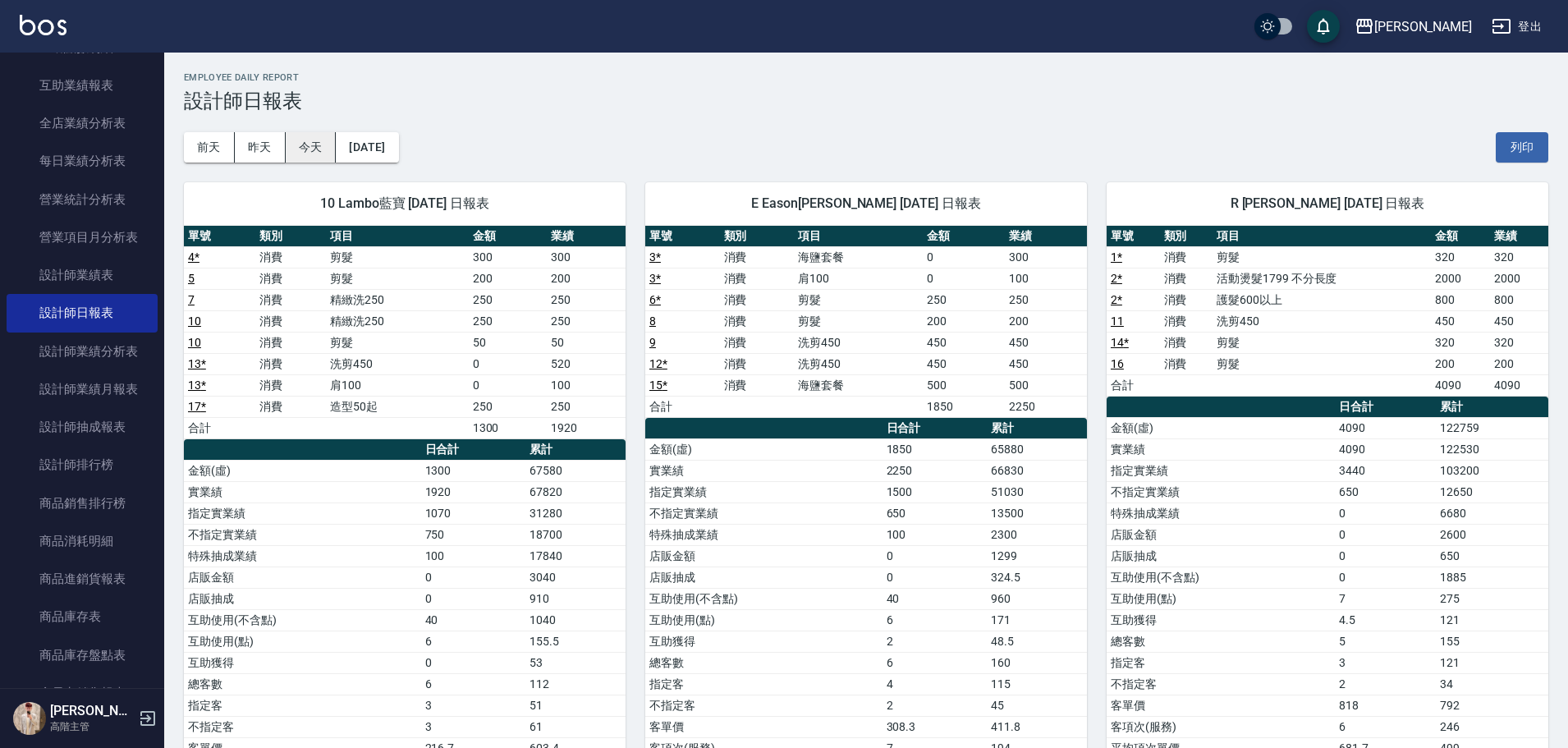
click at [324, 149] on button "今天" at bounding box center [311, 147] width 51 height 30
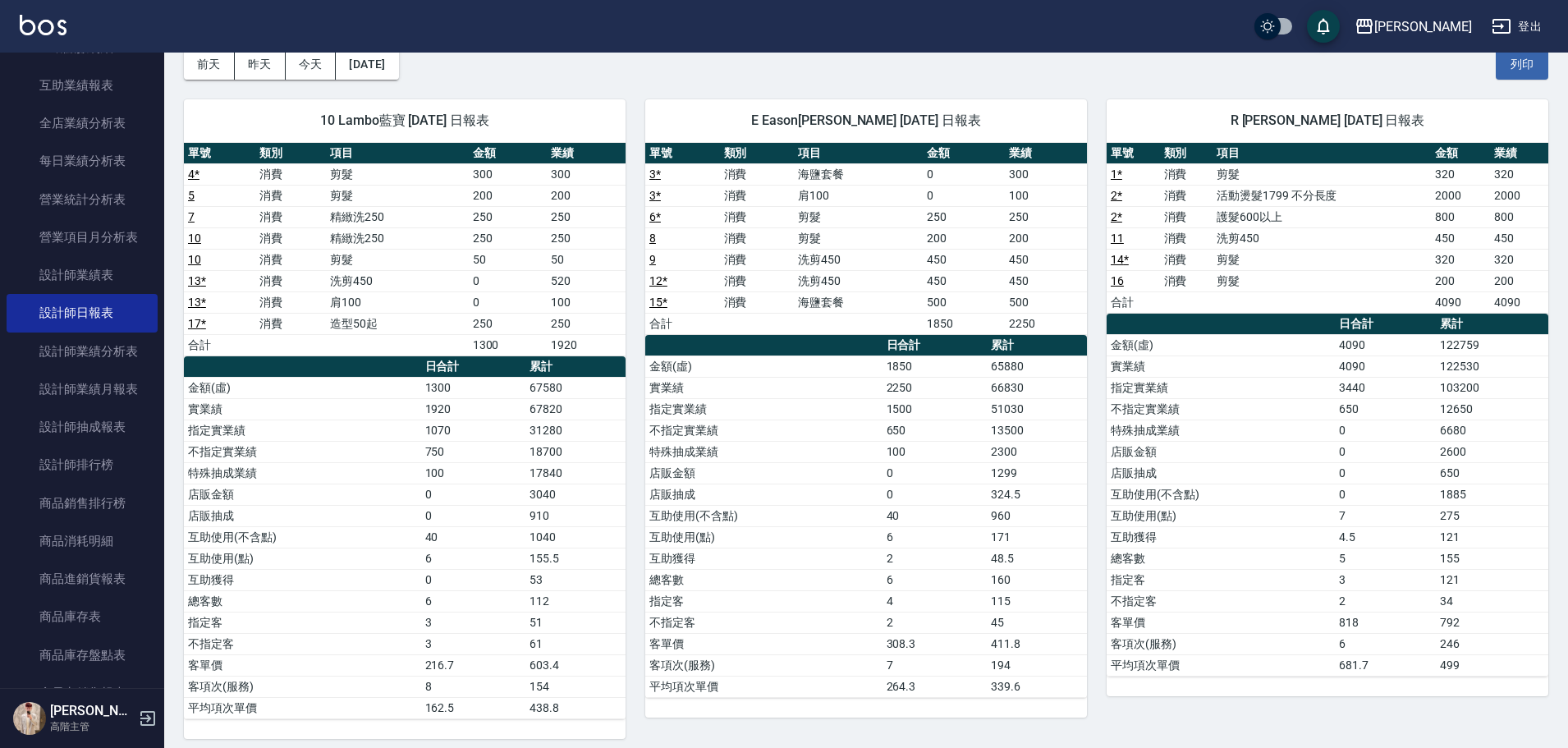
scroll to position [93, 0]
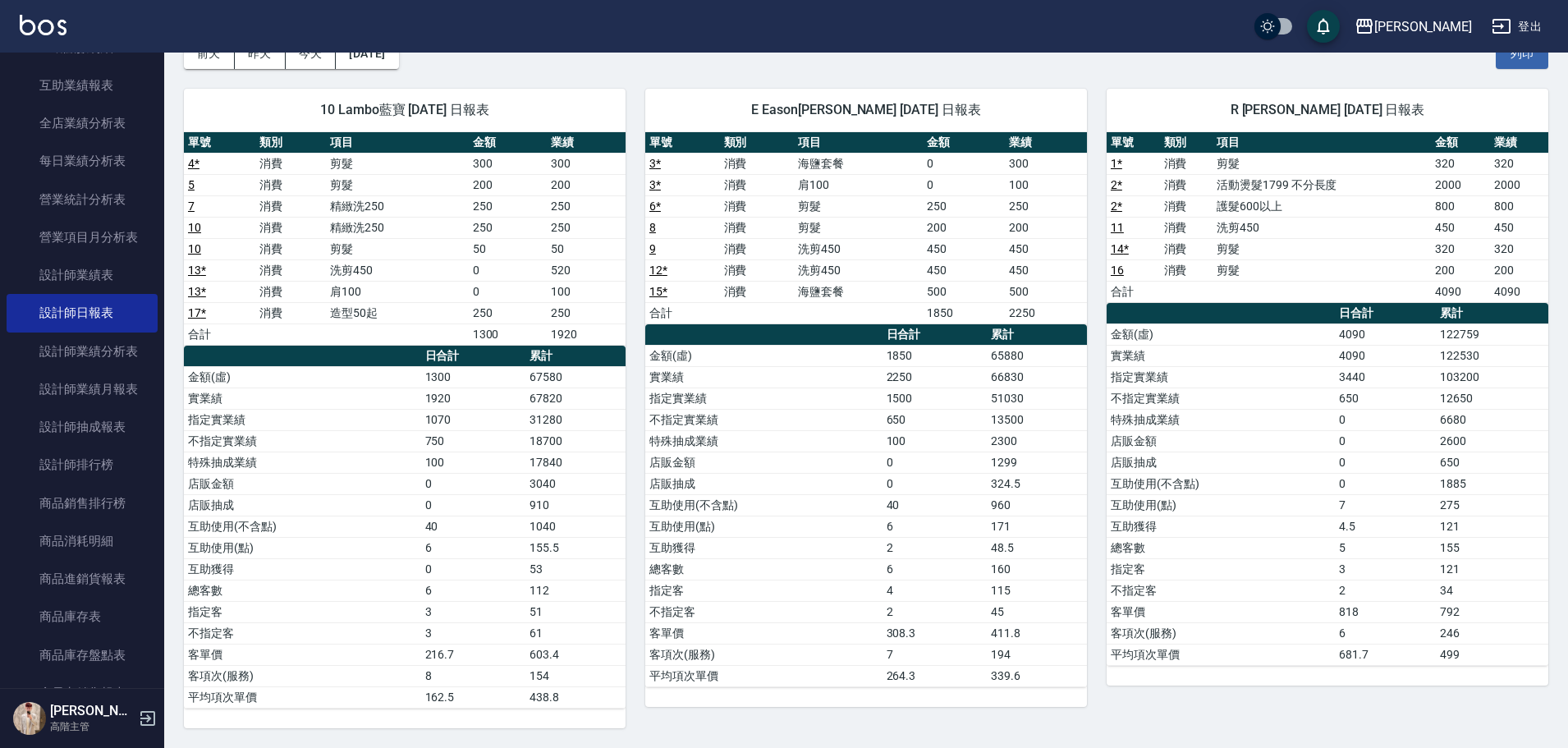
click at [1532, 26] on button "登出" at bounding box center [1517, 27] width 63 height 30
